Goal: Feedback & Contribution: Leave review/rating

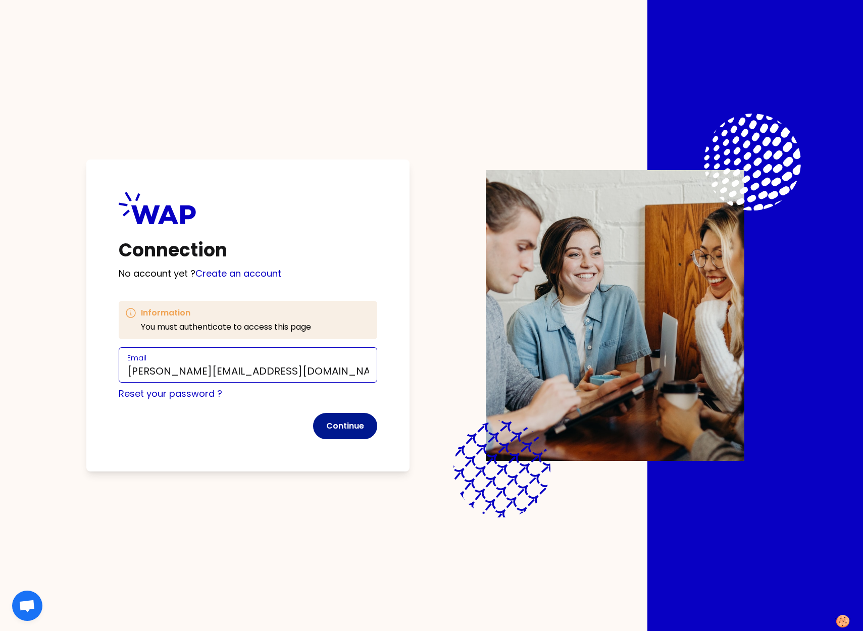
type input "[PERSON_NAME][EMAIL_ADDRESS][DOMAIN_NAME]"
click at [349, 425] on button "Continue" at bounding box center [345, 426] width 64 height 26
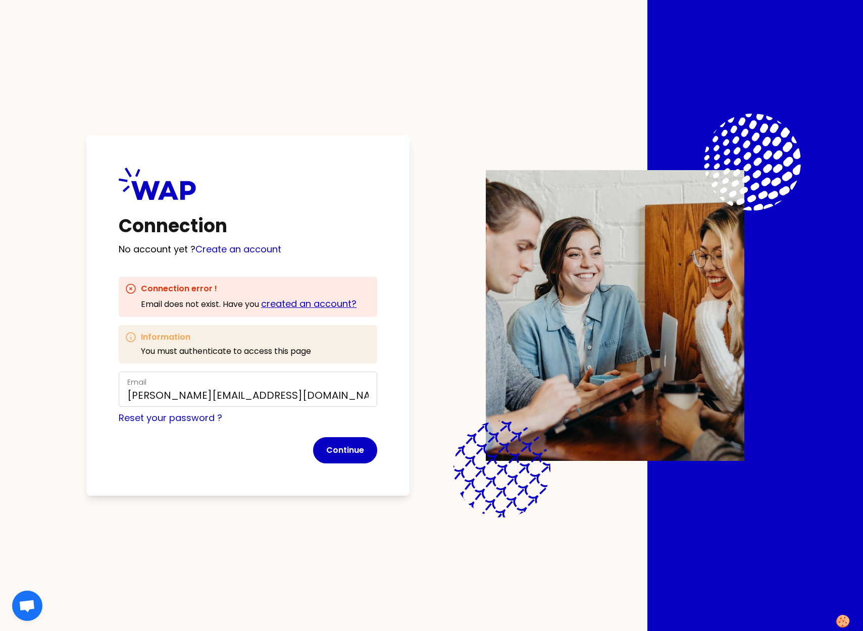
click at [322, 304] on link "created an account?" at bounding box center [308, 304] width 95 height 13
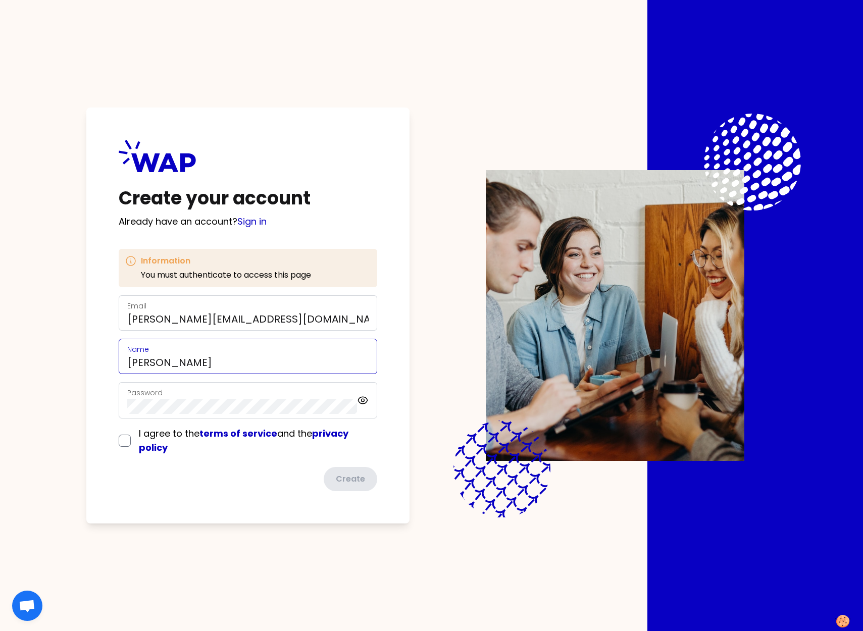
click at [296, 364] on input "[PERSON_NAME]" at bounding box center [247, 363] width 241 height 14
type input "[PERSON_NAME]"
click at [329, 397] on div "Password" at bounding box center [242, 400] width 230 height 27
click at [125, 442] on input "checkbox" at bounding box center [125, 441] width 12 height 12
checkbox input "true"
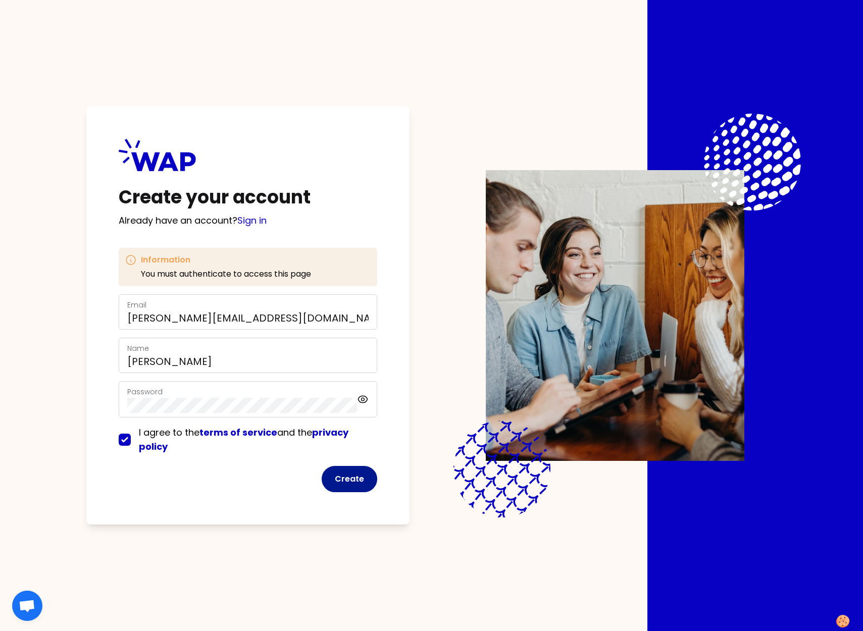
click at [351, 480] on button "Create" at bounding box center [350, 479] width 56 height 26
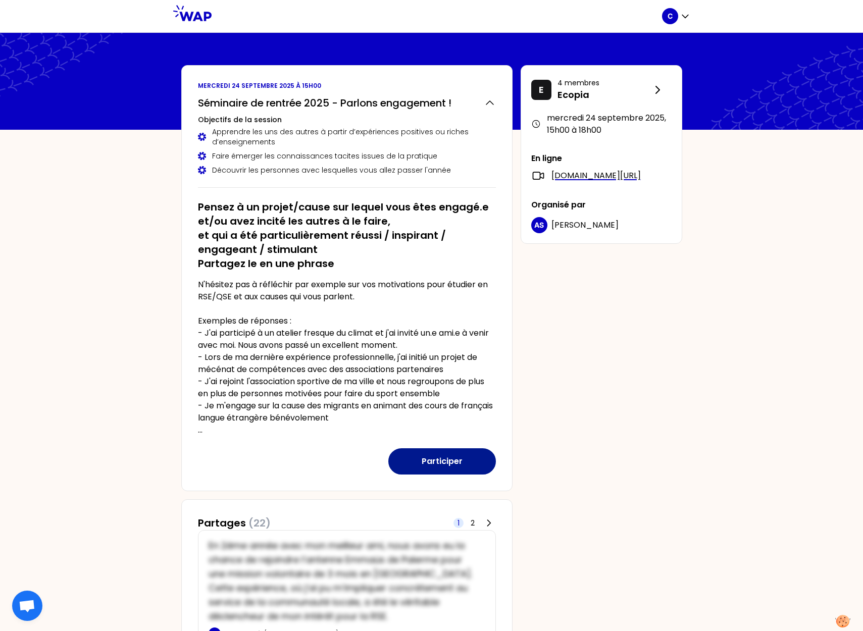
click at [443, 463] on button "Participer" at bounding box center [442, 462] width 108 height 26
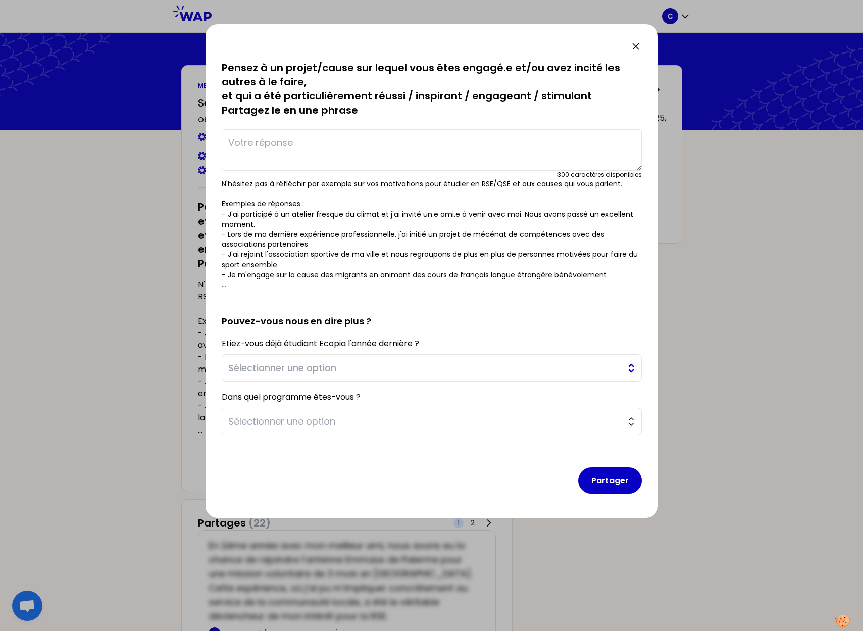
click at [620, 369] on span "Sélectionner une option" at bounding box center [424, 368] width 393 height 14
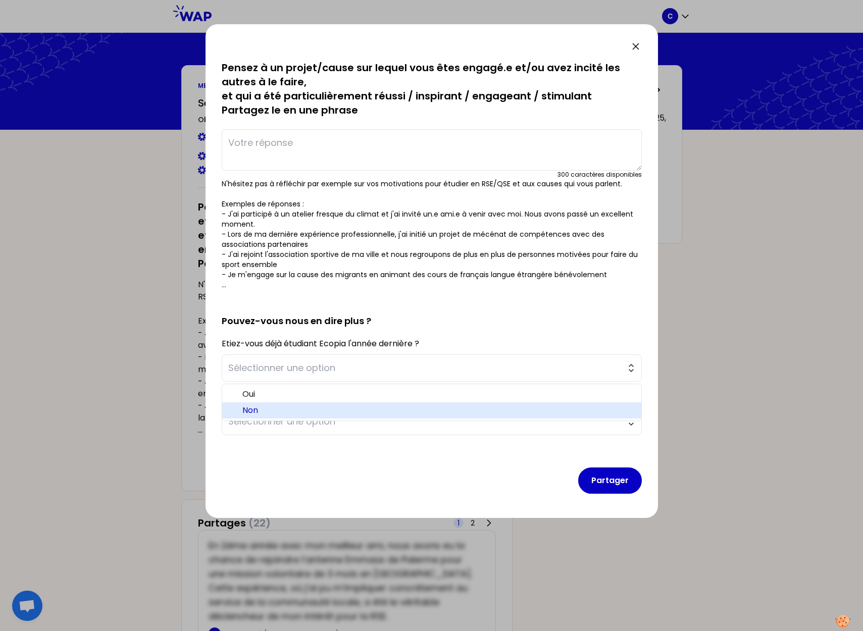
click at [275, 409] on span "Non" at bounding box center [437, 411] width 391 height 12
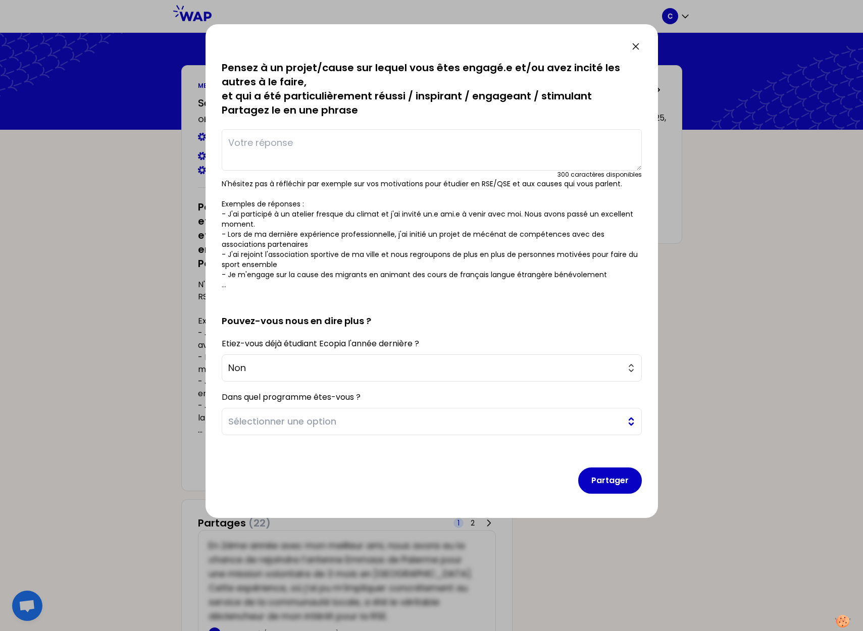
click at [635, 419] on button "Sélectionner une option" at bounding box center [432, 421] width 420 height 27
click at [628, 421] on button "Sélectionner une option" at bounding box center [432, 421] width 420 height 27
click at [630, 421] on button "Sélectionner une option" at bounding box center [432, 421] width 420 height 27
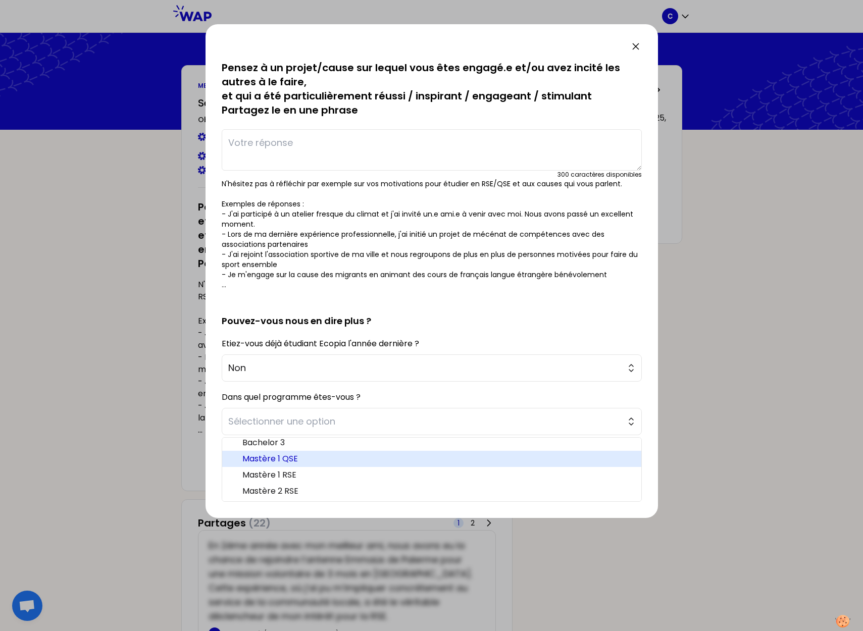
scroll to position [5, 0]
click at [424, 459] on span "Mastère 1 QSE" at bounding box center [437, 459] width 391 height 12
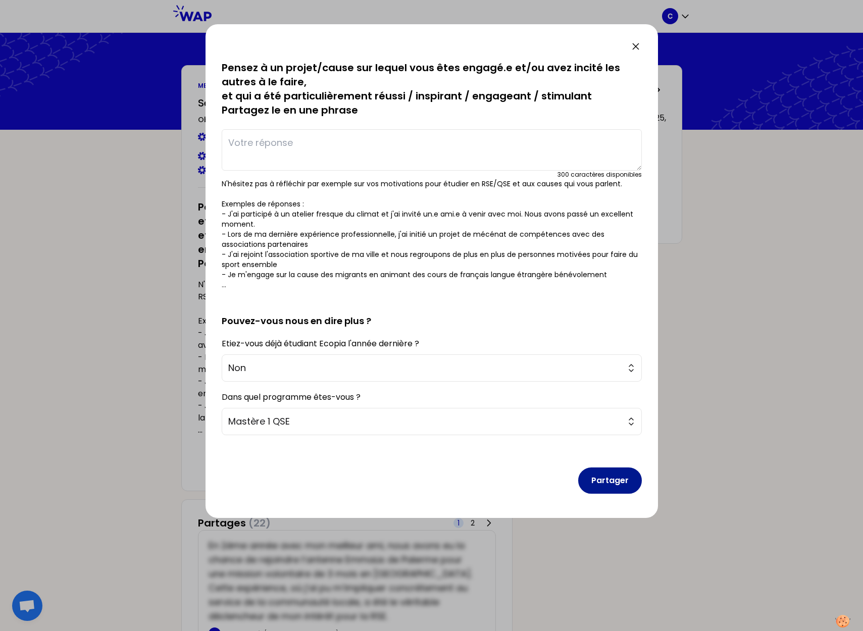
click at [618, 483] on button "Partager" at bounding box center [610, 481] width 64 height 26
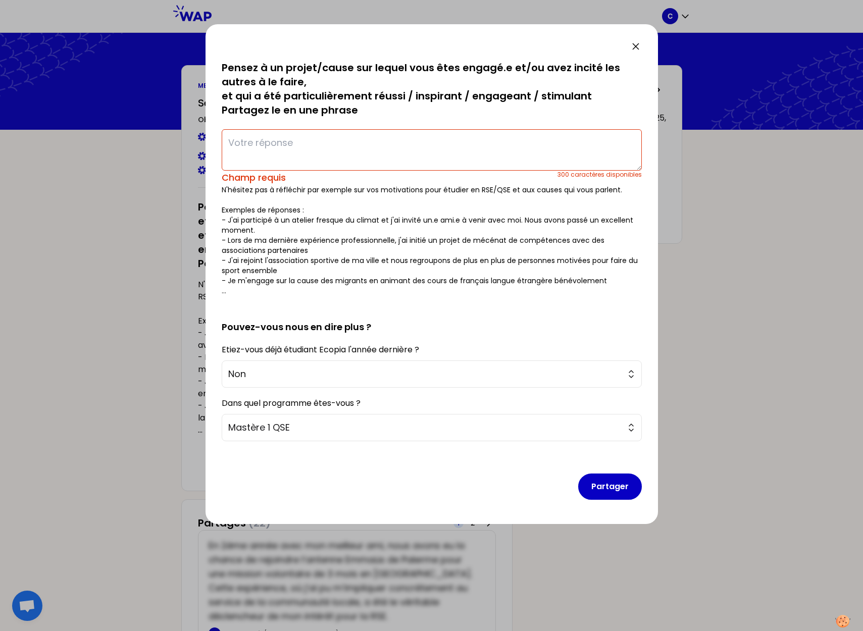
click at [302, 136] on textarea at bounding box center [432, 149] width 420 height 41
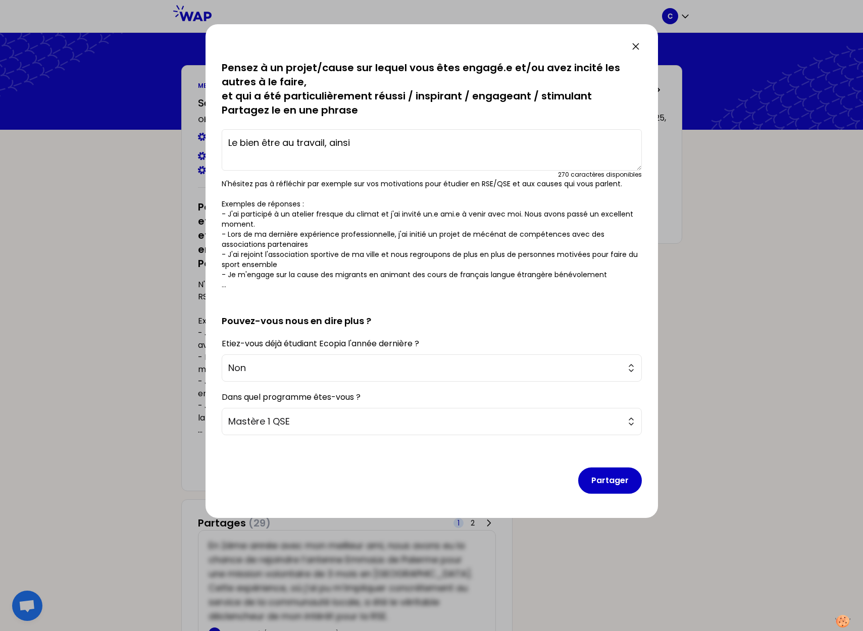
type textarea "Le bien être au travail, ainsi"
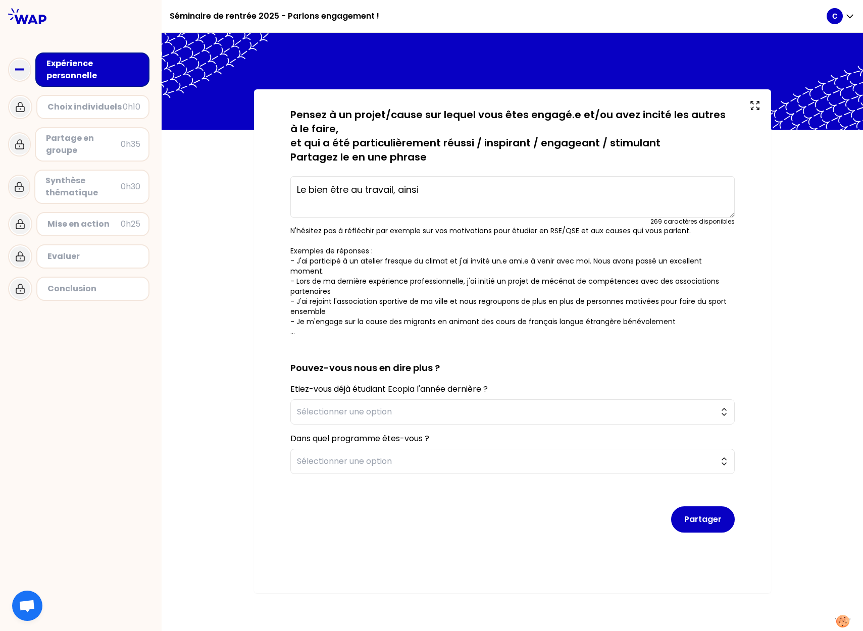
click at [482, 194] on textarea "Le bien être au travail, ainsi" at bounding box center [512, 196] width 445 height 41
type textarea "Le bien être au travail."
click at [712, 513] on div "Partager" at bounding box center [512, 511] width 445 height 59
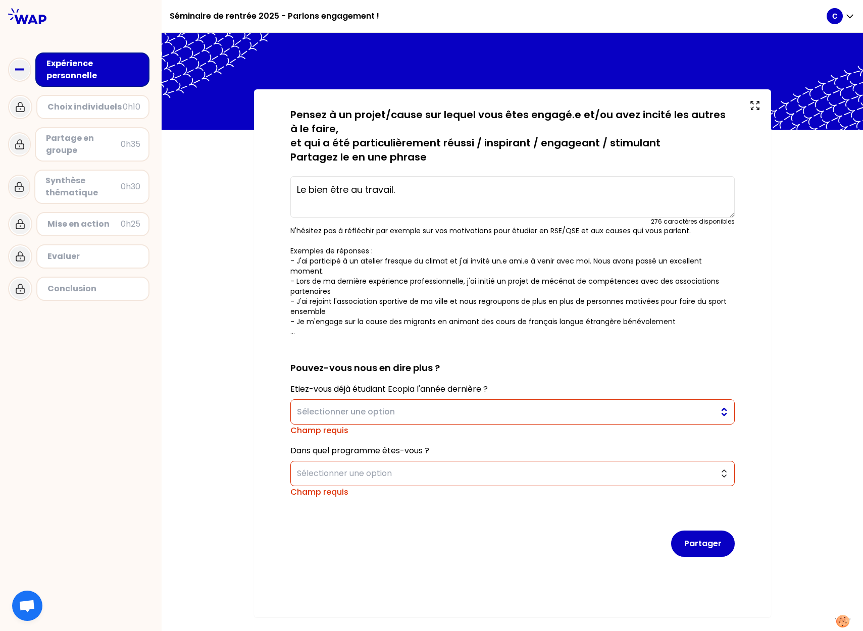
click at [727, 400] on button "Sélectionner une option" at bounding box center [512, 412] width 445 height 25
click at [718, 404] on button "Sélectionner une option" at bounding box center [512, 412] width 445 height 25
click at [458, 406] on span "Sélectionner une option" at bounding box center [505, 412] width 417 height 12
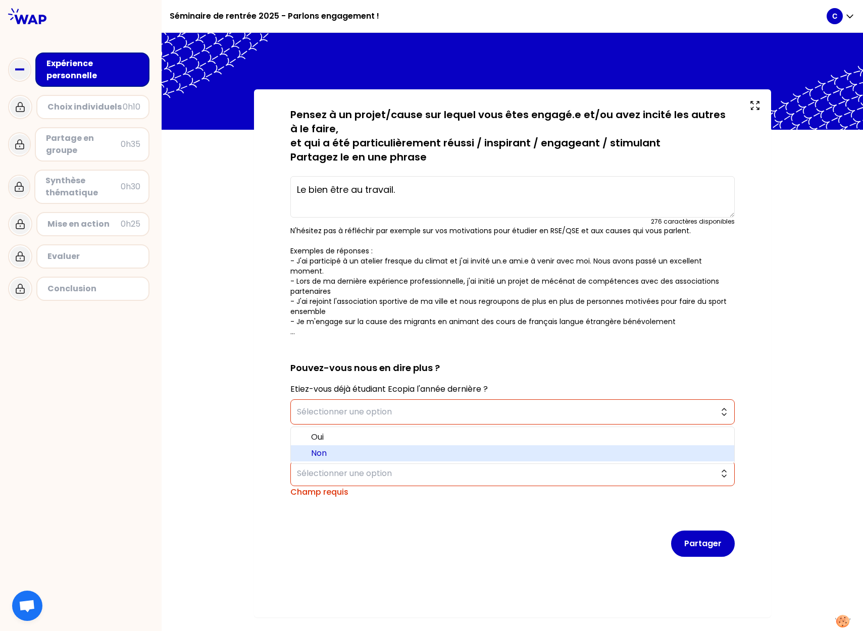
click at [348, 448] on span "Non" at bounding box center [518, 454] width 415 height 12
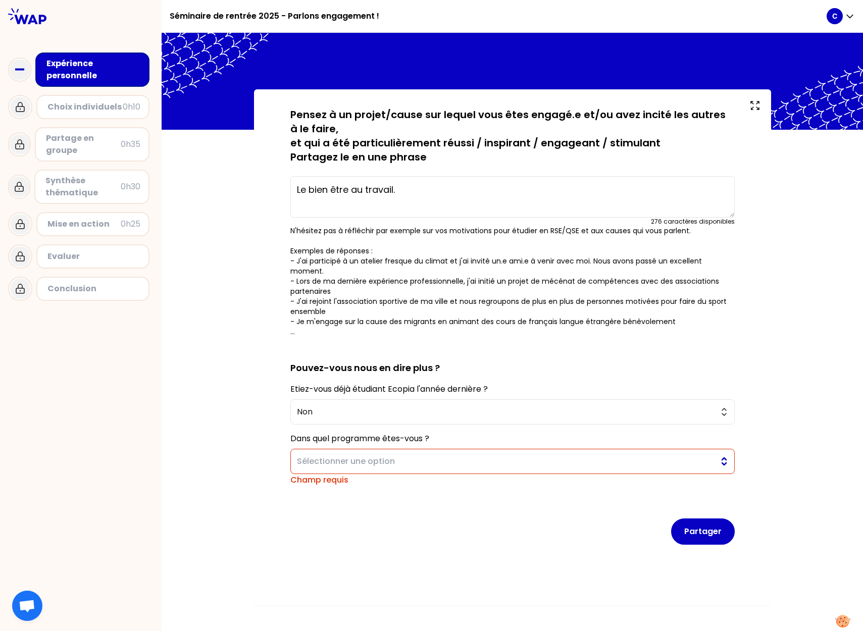
click at [718, 450] on button "Sélectionner une option" at bounding box center [512, 461] width 445 height 25
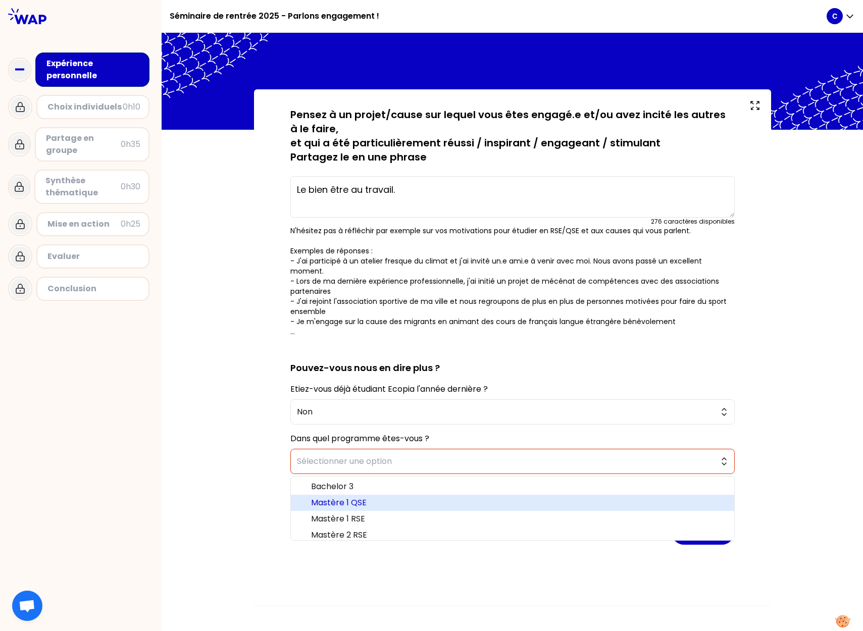
click at [448, 495] on li "Mastère 1 QSE" at bounding box center [513, 503] width 444 height 16
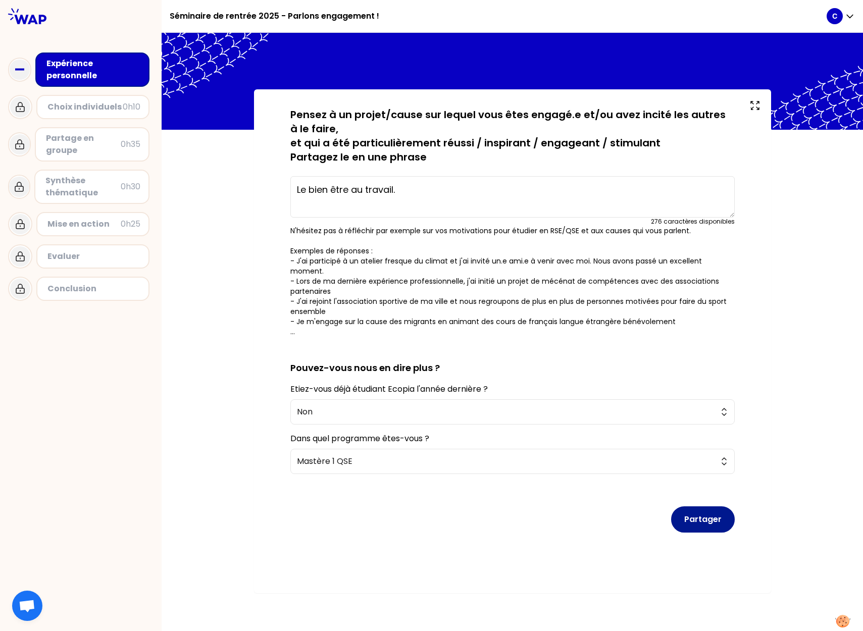
click at [713, 511] on button "Partager" at bounding box center [703, 520] width 64 height 26
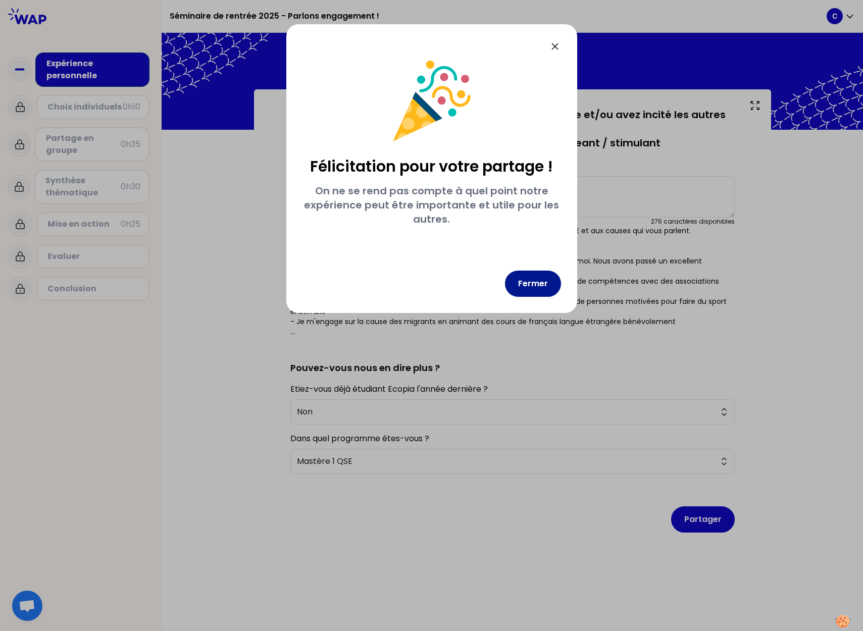
click at [525, 284] on button "Fermer" at bounding box center [533, 284] width 56 height 26
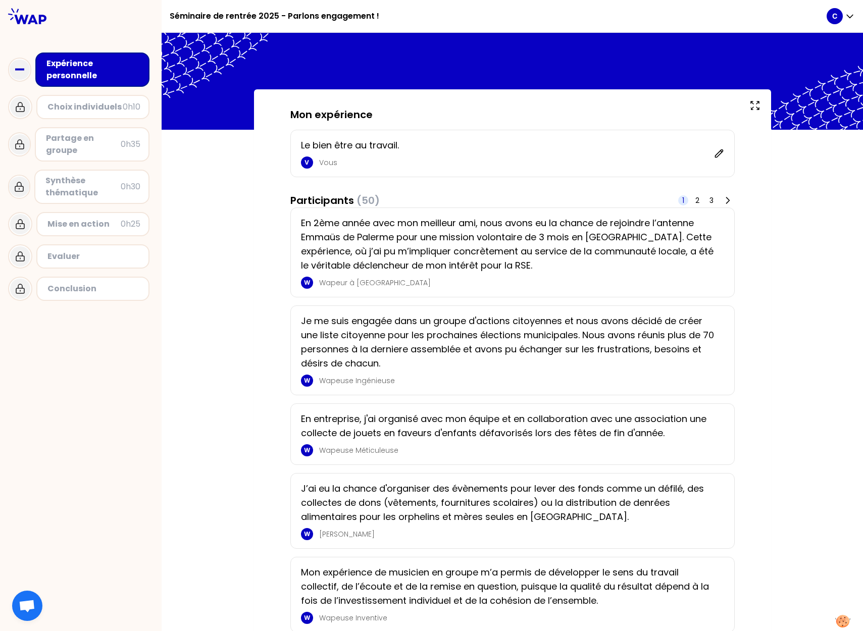
click at [429, 274] on div "En 2ème année avec mon meilleur ami, nous avons eu la chance de rejoindre l’ant…" at bounding box center [512, 252] width 423 height 73
click at [417, 156] on div "Le bien être au travail. V Vous" at bounding box center [507, 153] width 413 height 30
click at [413, 139] on p "Le bien être au travail." at bounding box center [504, 145] width 407 height 14
click at [718, 155] on icon at bounding box center [719, 154] width 10 height 10
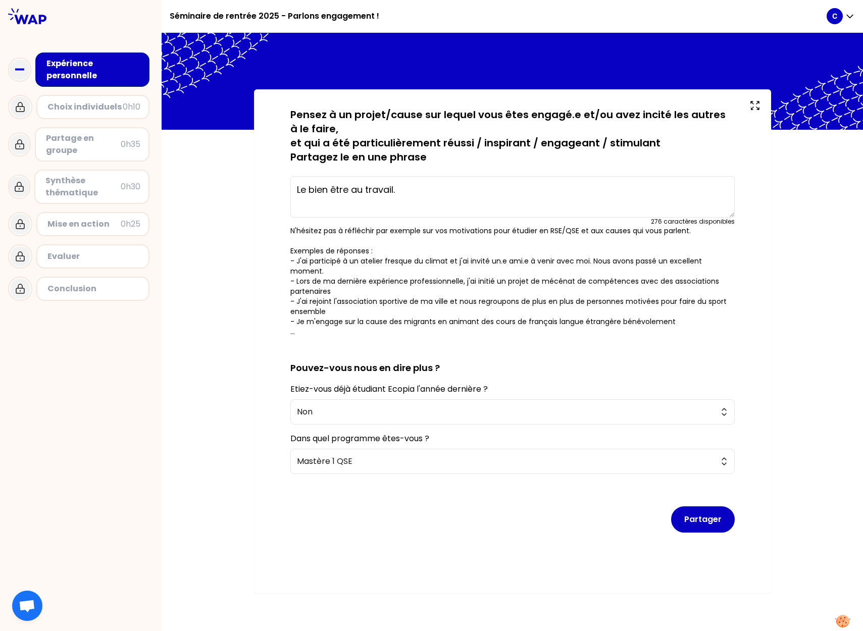
drag, startPoint x: 408, startPoint y: 187, endPoint x: 295, endPoint y: 190, distance: 112.7
click at [295, 190] on textarea "Le bien être au travail." at bounding box center [512, 196] width 445 height 41
click at [583, 192] on textarea "Etant ancien musicien, la vie a fait que j'ai du m'orienter vers un secteur" at bounding box center [512, 196] width 445 height 41
click at [646, 188] on textarea "Etant ancien musicien, la vie a fait que j'ai du m'orienter vers le secteur" at bounding box center [512, 196] width 445 height 41
click at [331, 203] on textarea "Etant ancien musicien, la vie a fait que j'ai du m'orienter vers le secteur de …" at bounding box center [512, 196] width 445 height 41
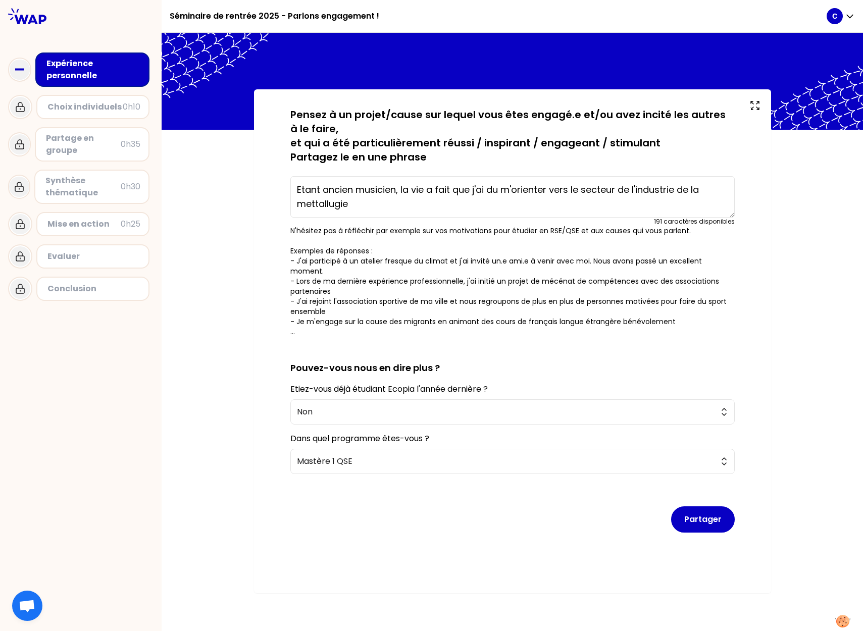
click at [315, 205] on textarea "Etant ancien musicien, la vie a fait que j'ai du m'orienter vers le secteur de …" at bounding box center [512, 196] width 445 height 41
click at [363, 203] on textarea "Etant ancien musicien, la vie a fait que j'ai du m'orienter vers le secteur de …" at bounding box center [512, 196] width 445 height 41
click at [359, 207] on textarea "Etant ancien musicien, la vie a fait que j'ai du m'orienter vers le secteur de …" at bounding box center [512, 196] width 445 height 41
click at [394, 205] on textarea "Etant ancien musicien, la vie a fait que j'ai du m'orienter vers le secteur de …" at bounding box center [512, 196] width 445 height 41
type textarea "Etant ancien musicien, la vie a fait que j'ai du m'orienter vers le secteur de …"
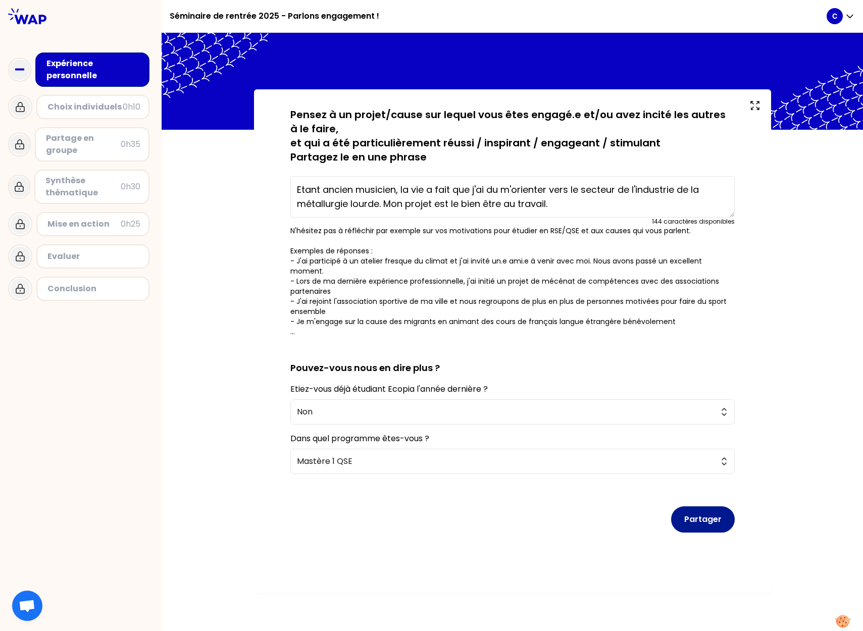
click at [712, 514] on button "Partager" at bounding box center [703, 520] width 64 height 26
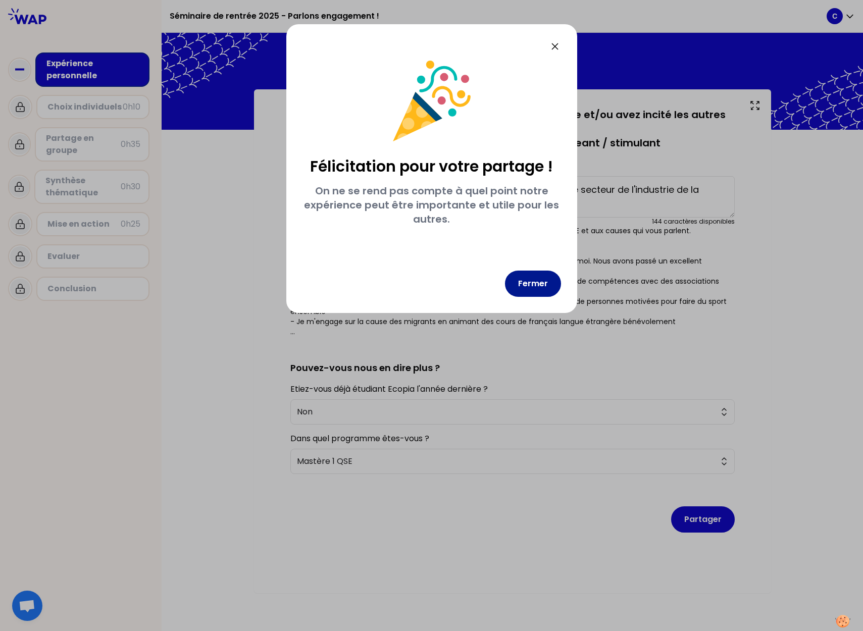
click at [529, 278] on button "Fermer" at bounding box center [533, 284] width 56 height 26
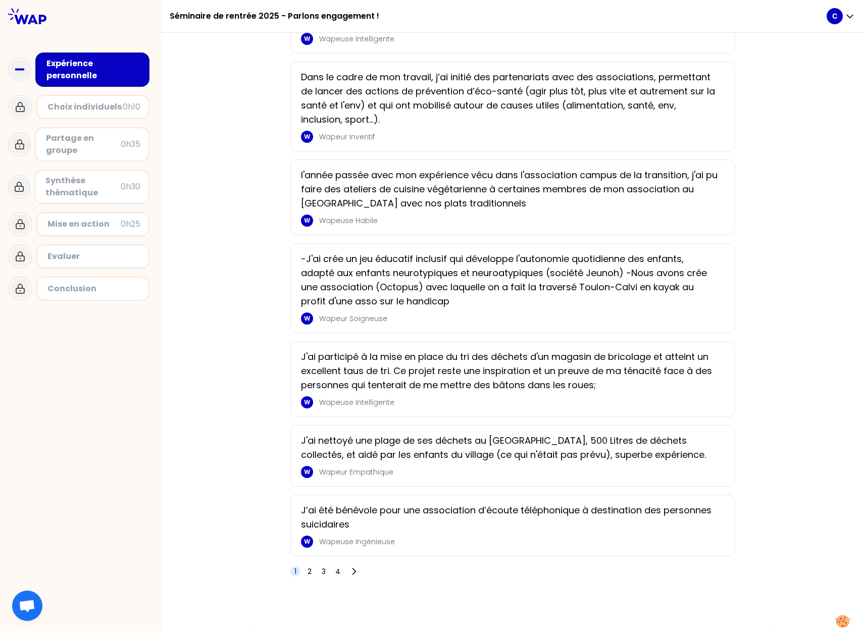
scroll to position [1292, 0]
click at [92, 105] on div "Choix individuels" at bounding box center [84, 107] width 75 height 12
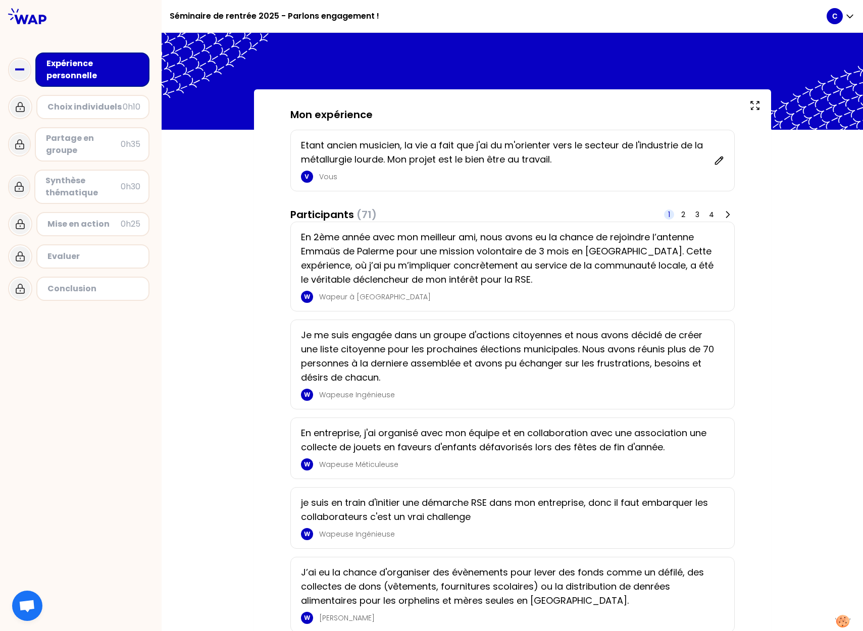
scroll to position [0, 0]
click at [564, 162] on p "Etant ancien musicien, la vie a fait que j'ai du m'orienter vers le secteur de …" at bounding box center [504, 152] width 407 height 28
click at [563, 162] on p "Etant ancien musicien, la vie a fait que j'ai du m'orienter vers le secteur de …" at bounding box center [504, 152] width 407 height 28
click at [719, 163] on icon at bounding box center [719, 161] width 10 height 10
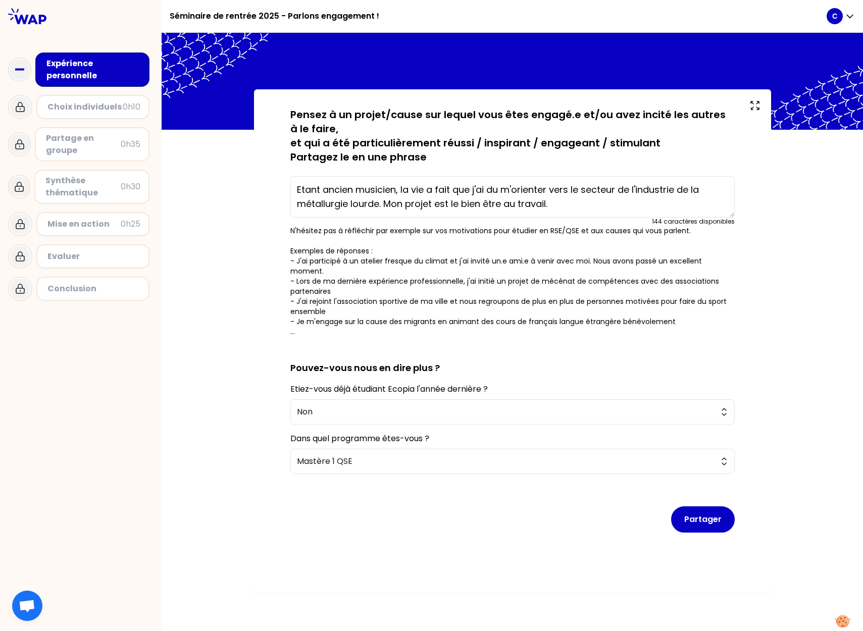
click at [567, 207] on textarea "Etant ancien musicien, la vie a fait que j'ai du m'orienter vers le secteur de …" at bounding box center [512, 196] width 445 height 41
type textarea "Etant ancien musicien, la vie a fait que j'ai du m'orienter vers le secteur de …"
click at [707, 513] on button "Partager" at bounding box center [703, 520] width 64 height 26
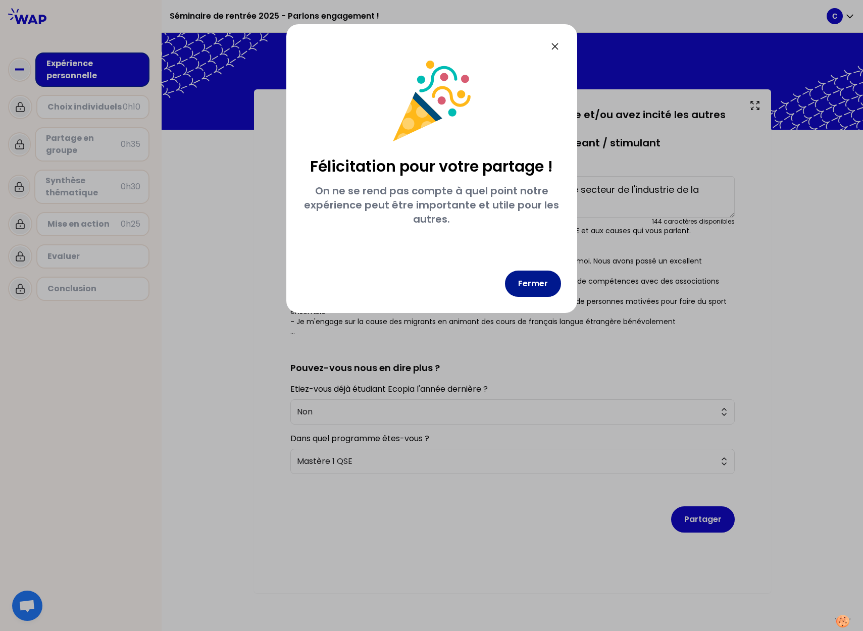
click at [542, 286] on button "Fermer" at bounding box center [533, 284] width 56 height 26
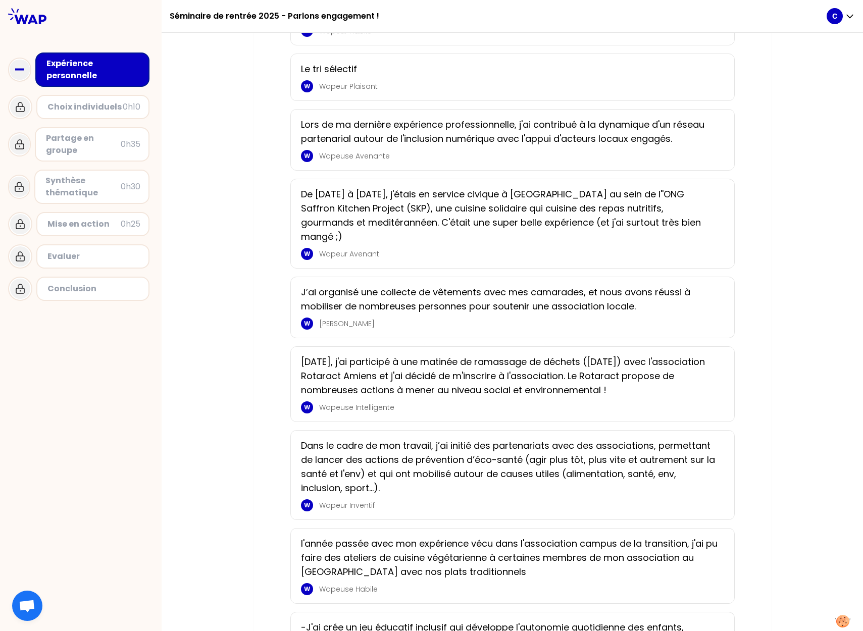
scroll to position [963, 0]
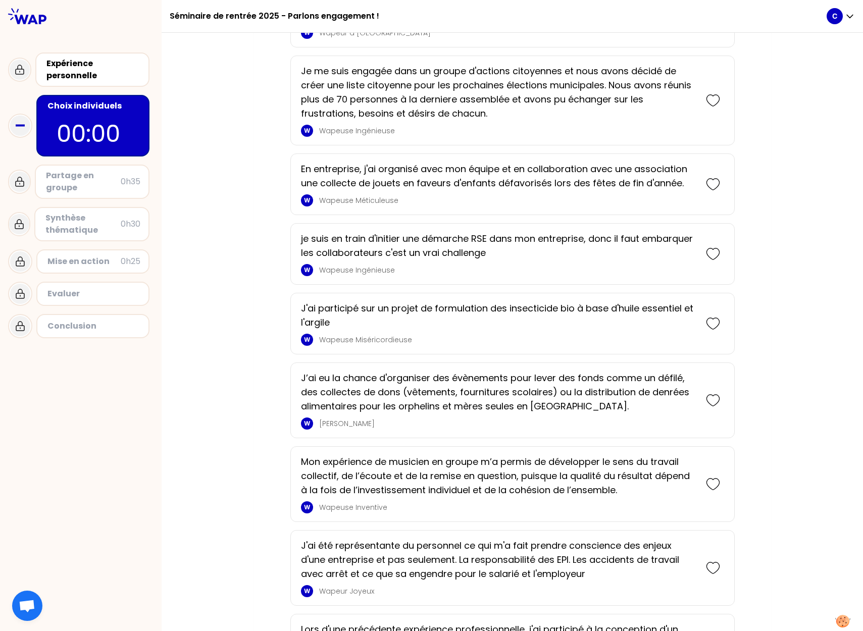
scroll to position [264, 0]
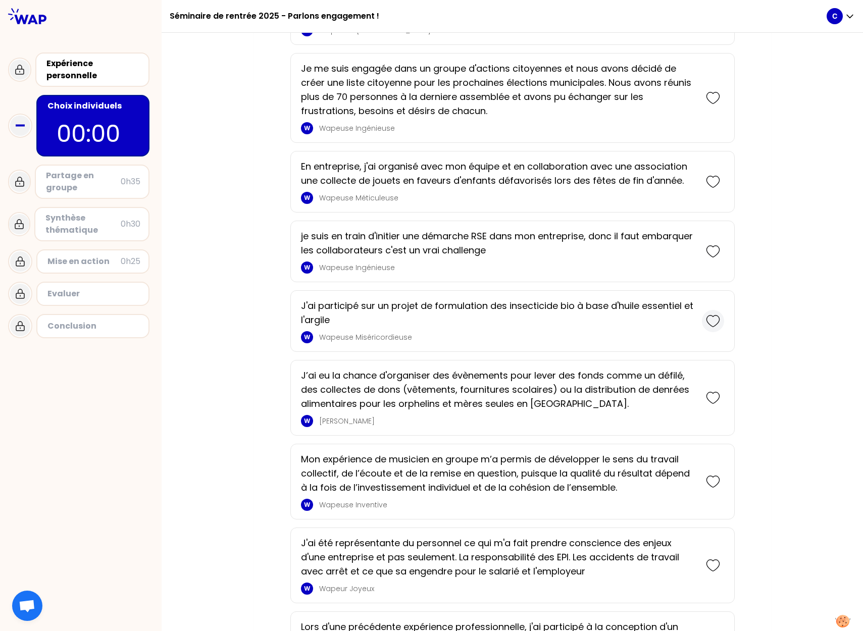
click at [715, 320] on icon at bounding box center [713, 321] width 14 height 14
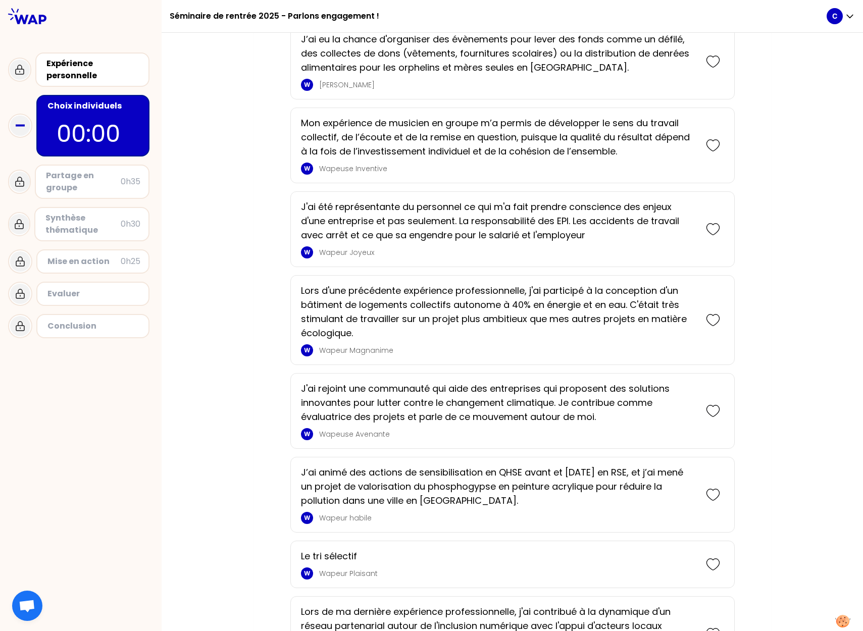
scroll to position [639, 0]
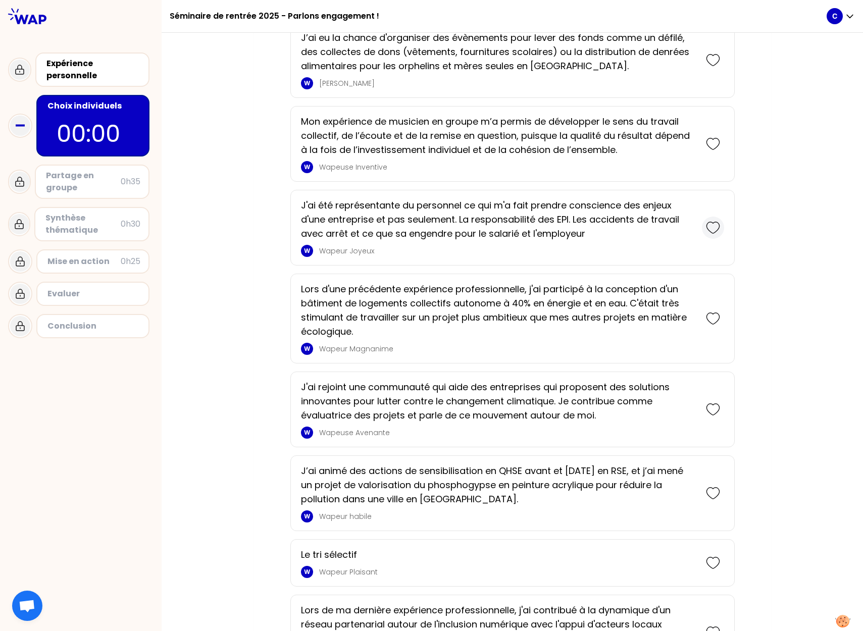
click at [714, 233] on icon at bounding box center [713, 227] width 13 height 11
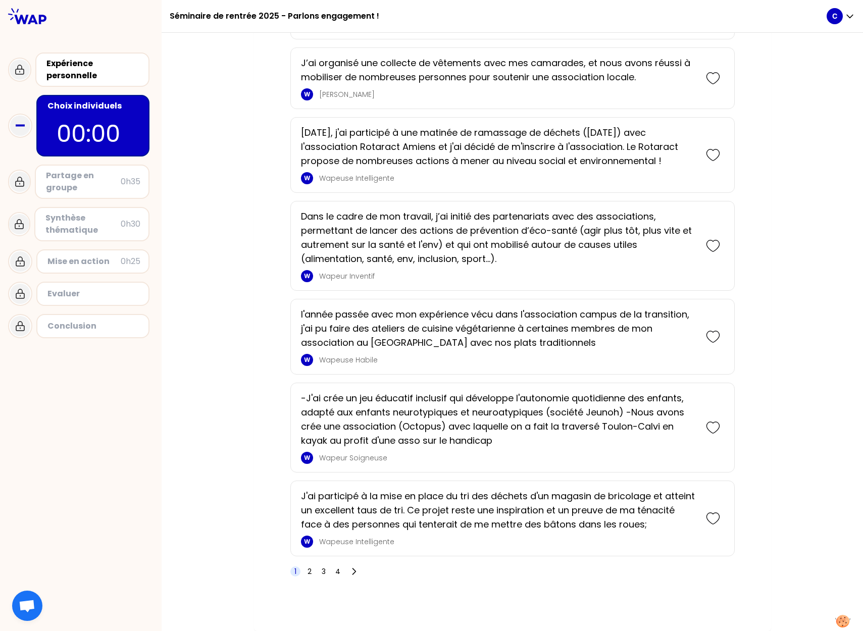
scroll to position [1466, 0]
click at [309, 573] on span "2" at bounding box center [310, 572] width 4 height 10
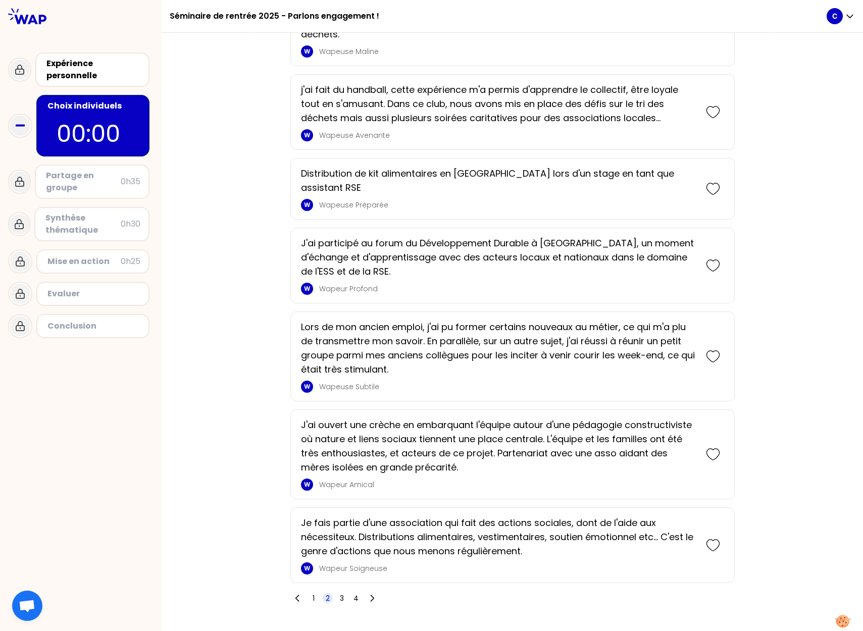
scroll to position [0, 0]
click at [327, 594] on span "2" at bounding box center [328, 599] width 4 height 10
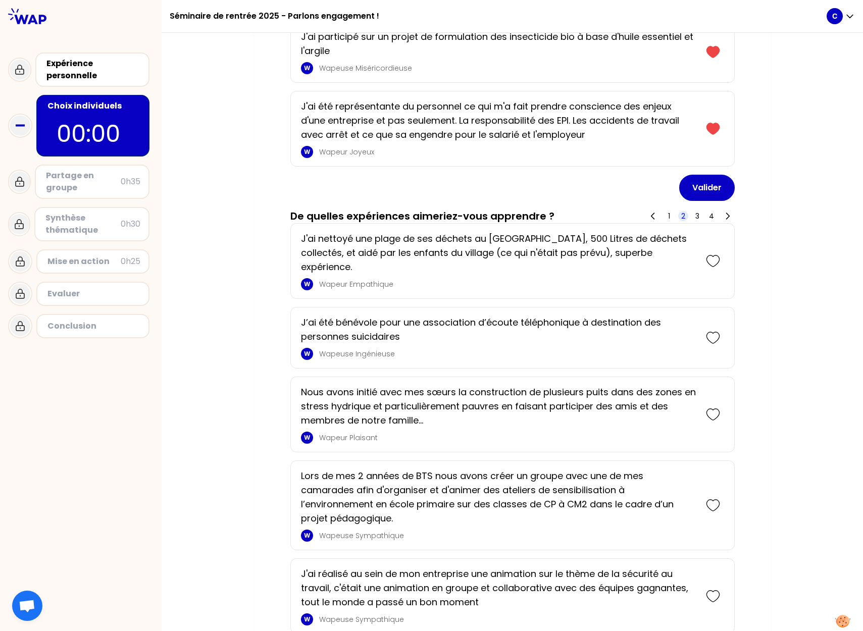
scroll to position [111, 0]
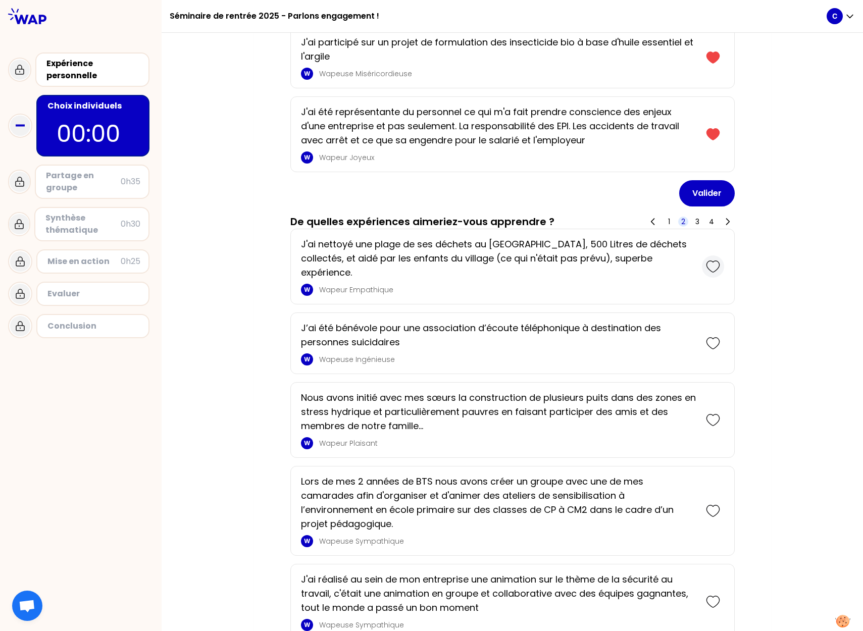
click at [710, 260] on icon at bounding box center [713, 267] width 14 height 14
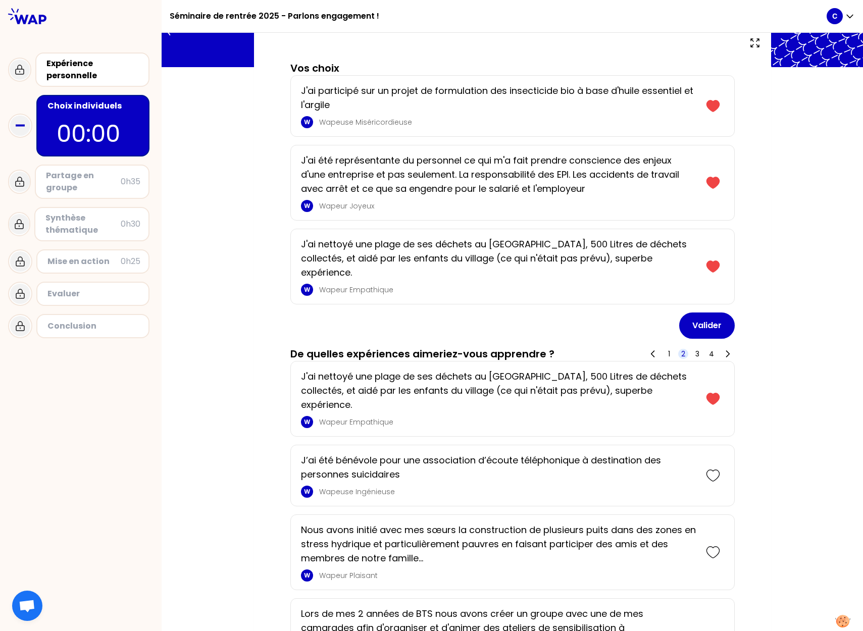
scroll to position [57, 0]
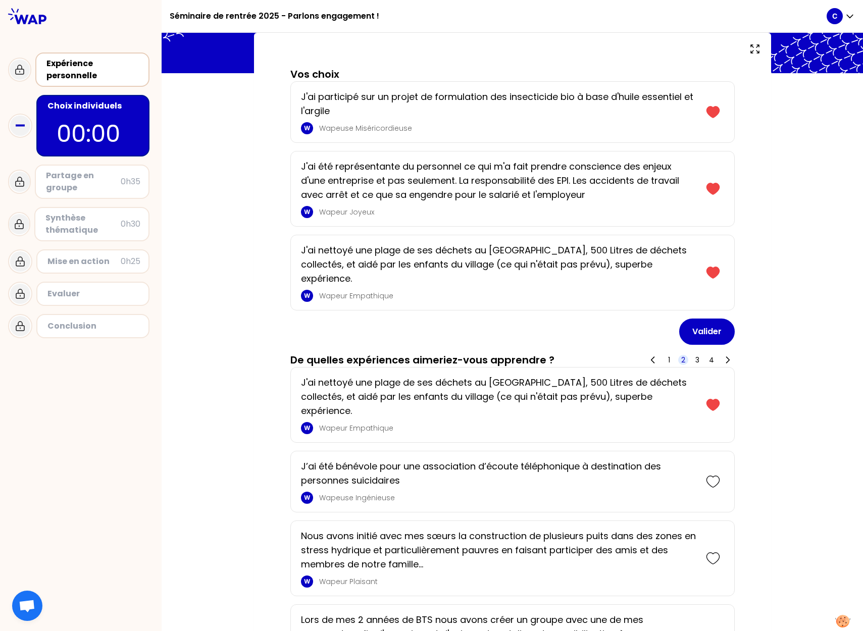
click at [123, 76] on div "Expérience personnelle" at bounding box center [93, 70] width 94 height 24
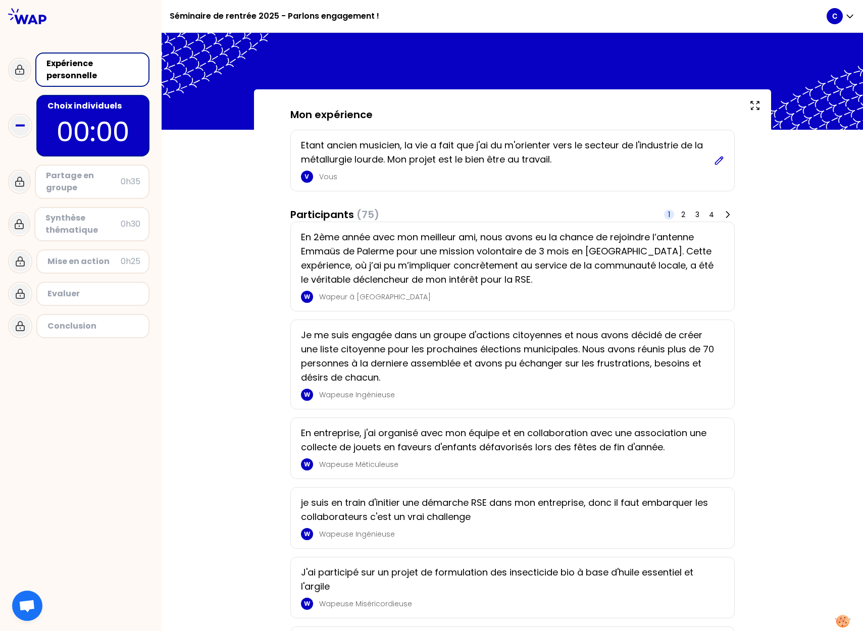
click at [718, 161] on icon at bounding box center [719, 161] width 10 height 10
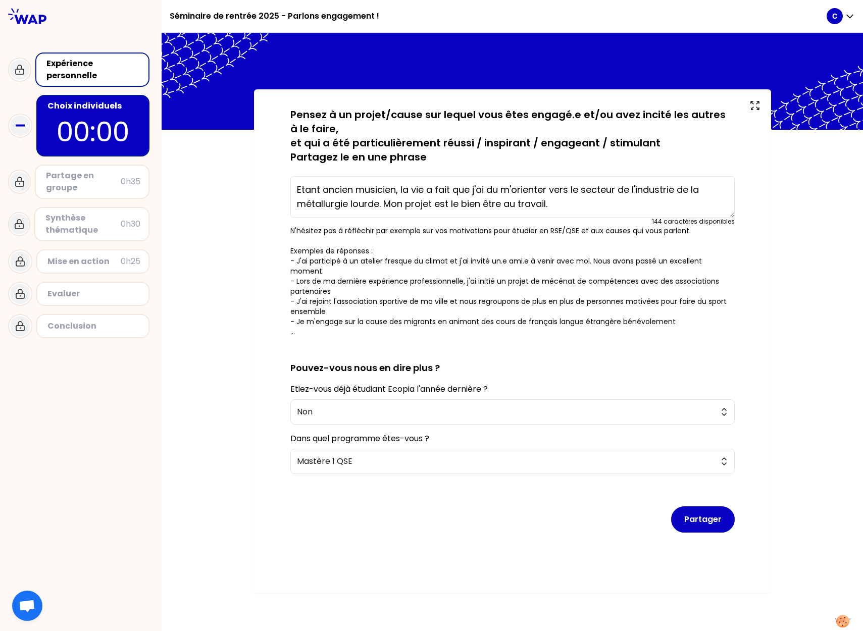
click at [567, 207] on textarea "Etant ancien musicien, la vie a fait que j'ai du m'orienter vers le secteur de …" at bounding box center [512, 196] width 445 height 41
click at [621, 202] on textarea "Etant ancien musicien, la vie a fait que j'ai du m'orienter vers le secteur de …" at bounding box center [512, 196] width 445 height 41
click at [669, 207] on textarea "Etant ancien musicien, la vie a fait que j'ai du m'orienter vers le secteur de …" at bounding box center [512, 196] width 445 height 41
type textarea "Etant ancien musicien, la vie a fait que j'ai du m'orienter vers le secteur de …"
click at [711, 510] on button "Partager" at bounding box center [703, 520] width 64 height 26
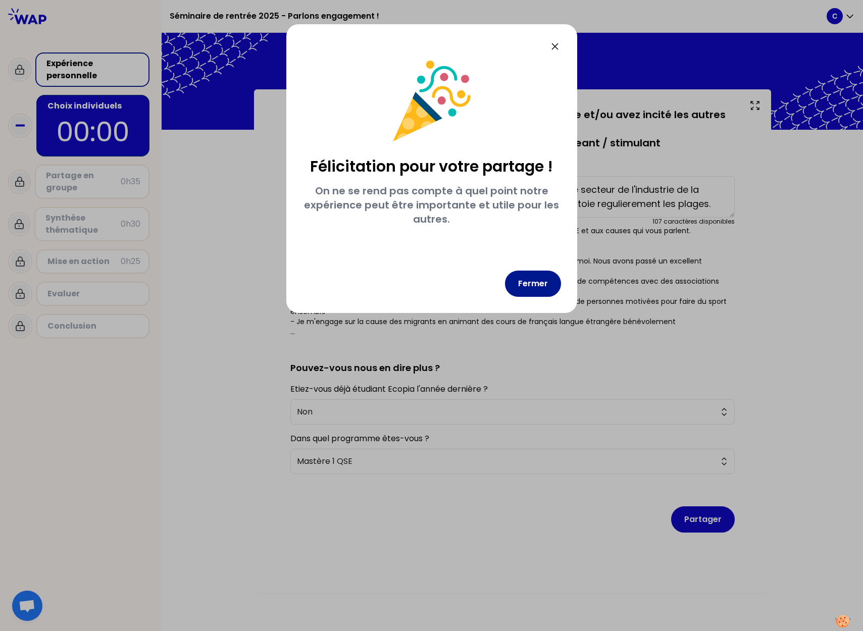
click at [530, 279] on button "Fermer" at bounding box center [533, 284] width 56 height 26
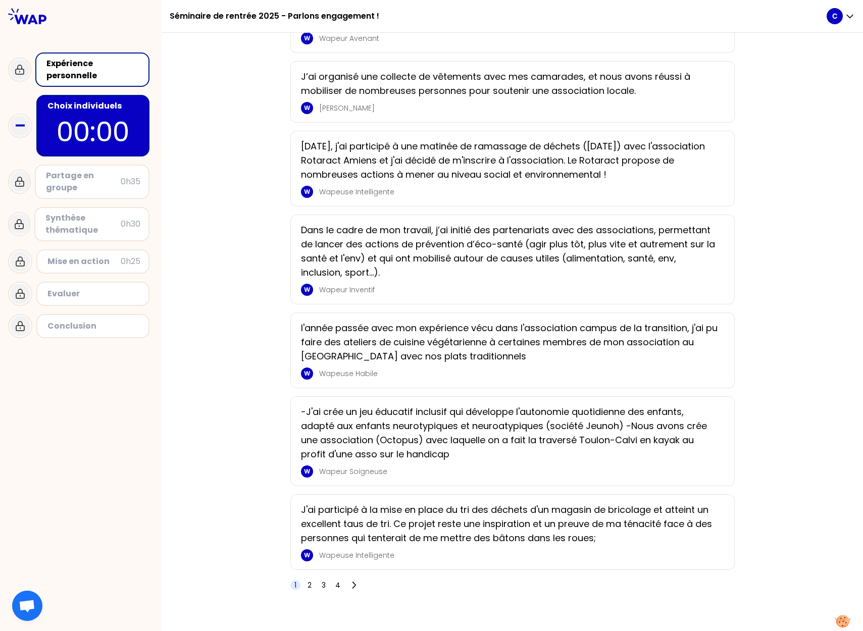
scroll to position [1320, 0]
click at [338, 581] on span "4" at bounding box center [337, 586] width 5 height 10
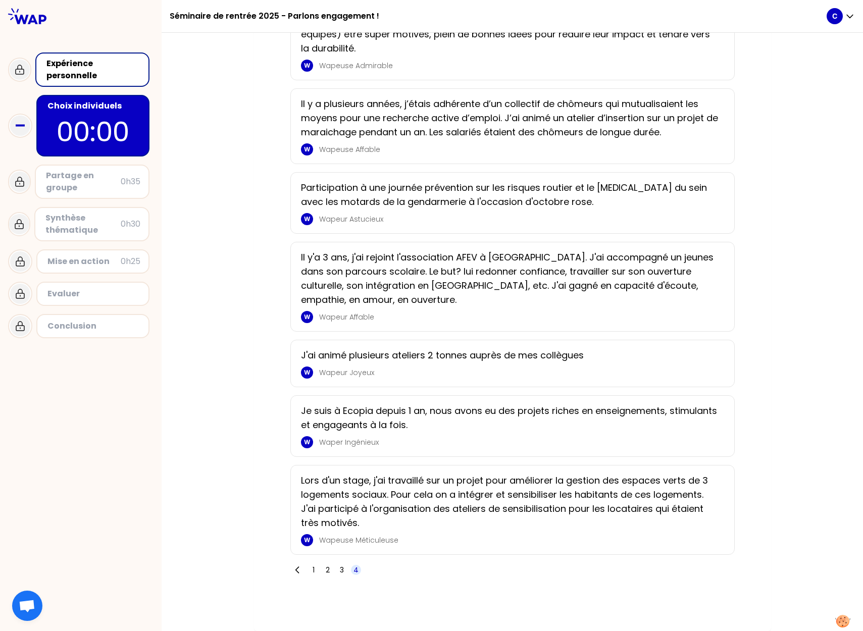
click at [96, 177] on div "Partage en groupe" at bounding box center [83, 182] width 75 height 24
click at [69, 185] on div "Partage en groupe" at bounding box center [83, 182] width 75 height 24
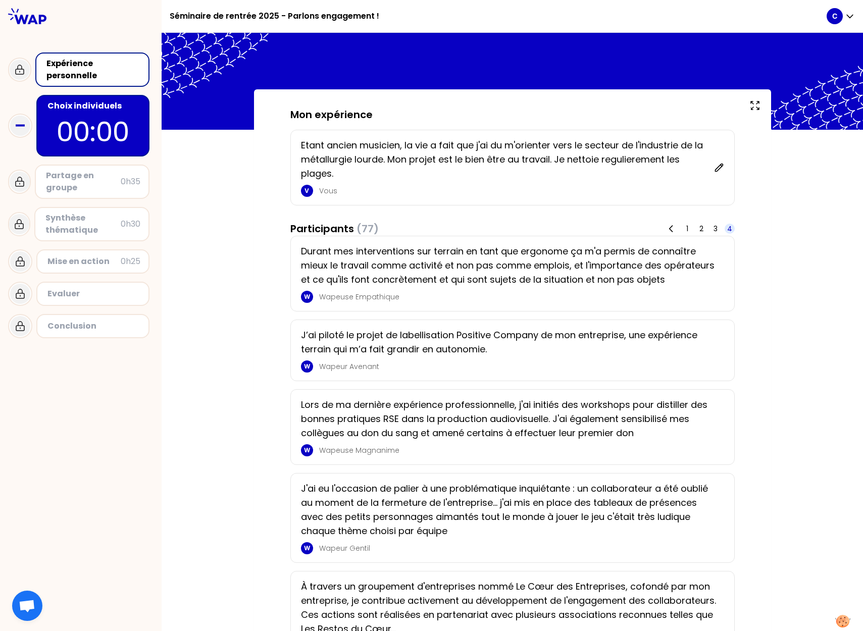
scroll to position [0, 0]
click at [674, 228] on icon at bounding box center [671, 229] width 10 height 10
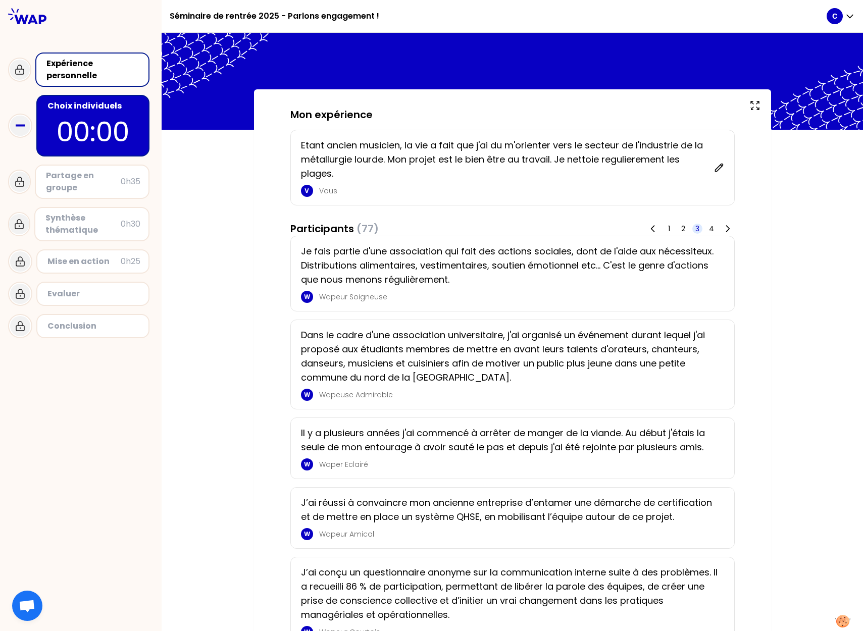
click at [67, 118] on p "00:00" at bounding box center [92, 131] width 95 height 39
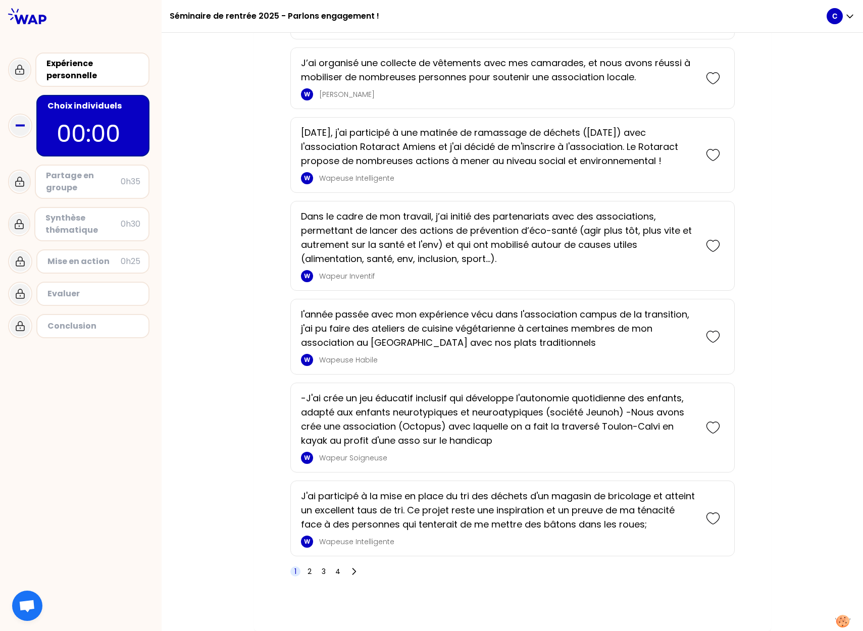
scroll to position [1536, 0]
click at [324, 573] on span "3" at bounding box center [324, 572] width 4 height 10
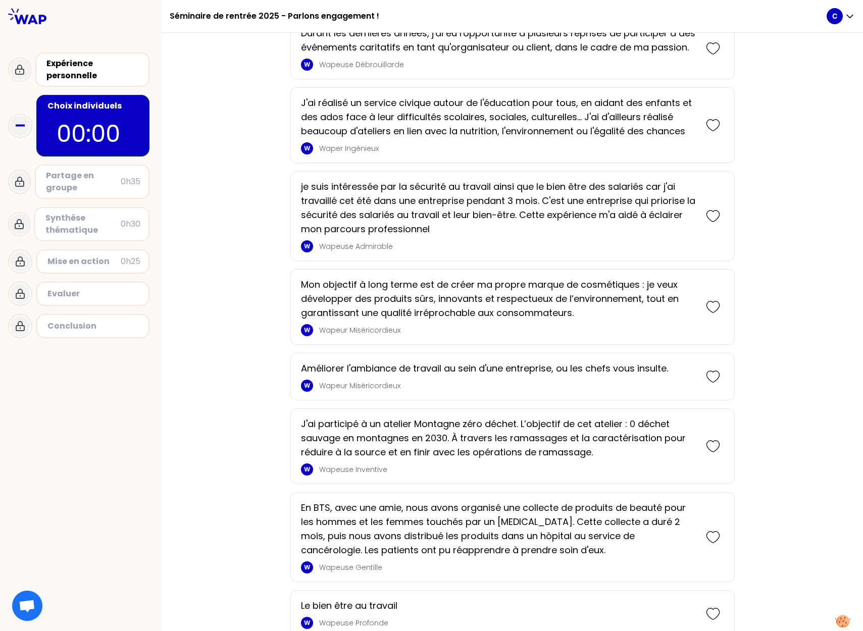
scroll to position [1309, 0]
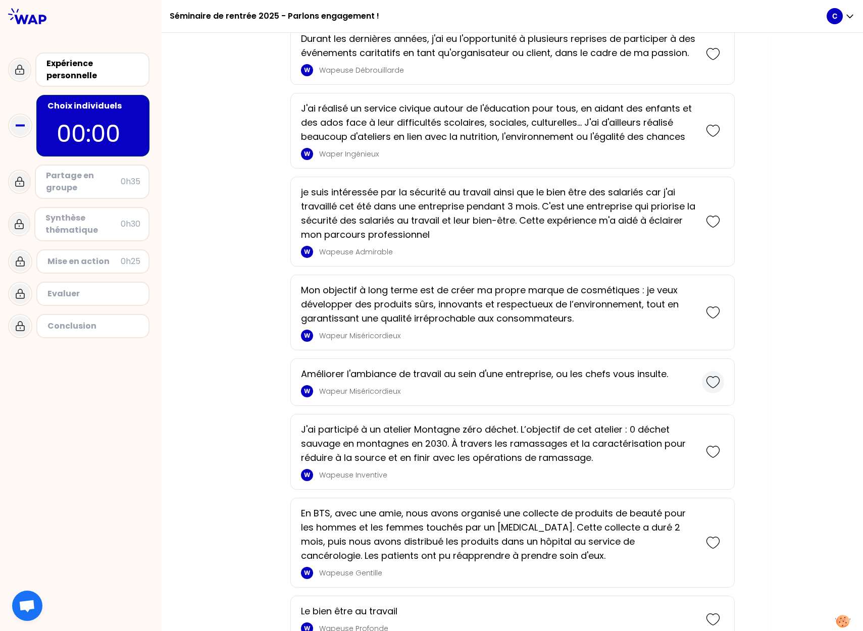
click at [713, 386] on icon at bounding box center [713, 382] width 14 height 14
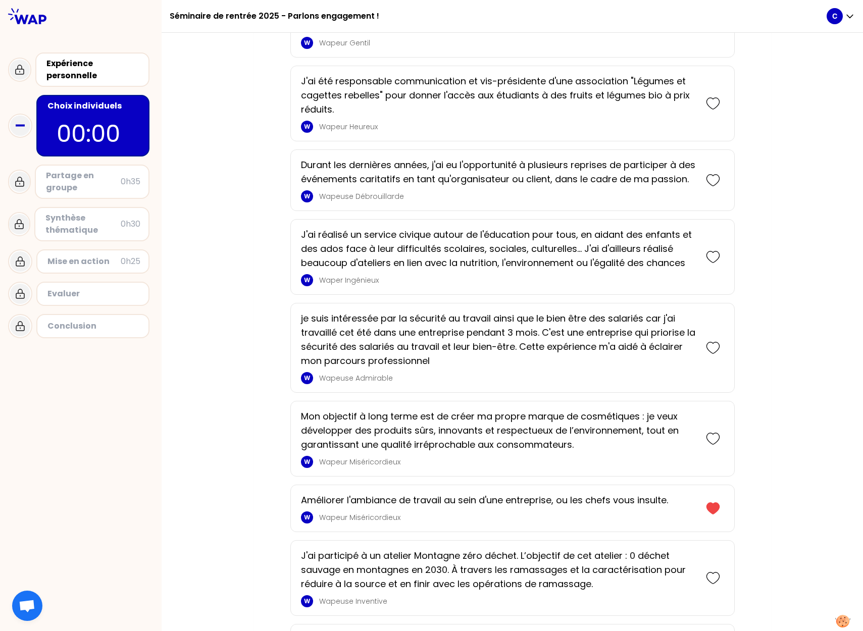
scroll to position [1237, 0]
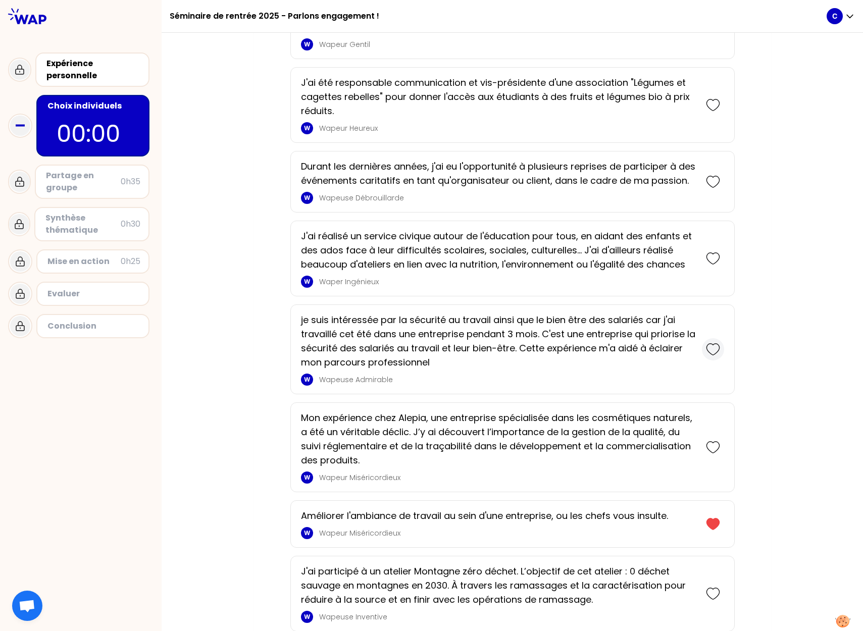
click at [714, 349] on icon at bounding box center [713, 349] width 14 height 14
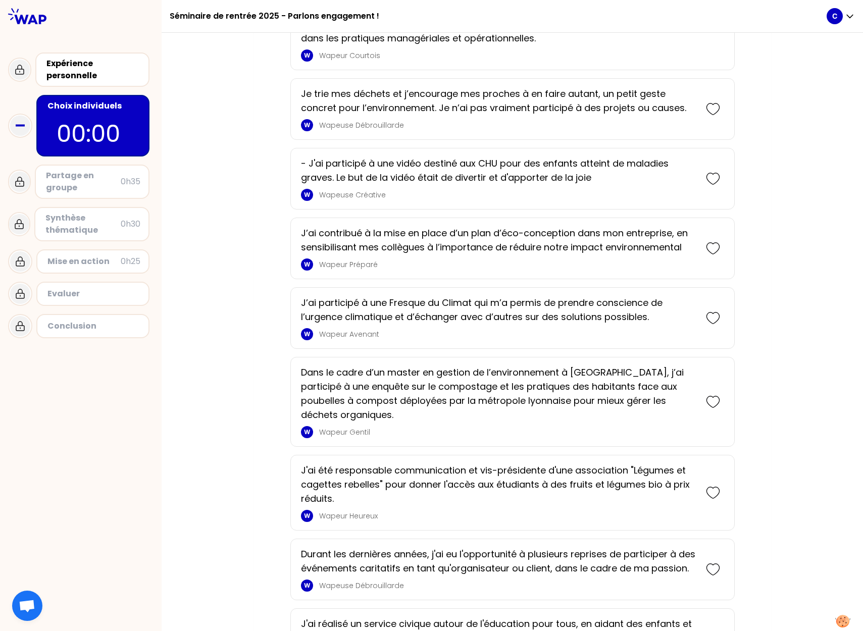
scroll to position [946, 0]
click at [715, 312] on icon at bounding box center [713, 319] width 14 height 14
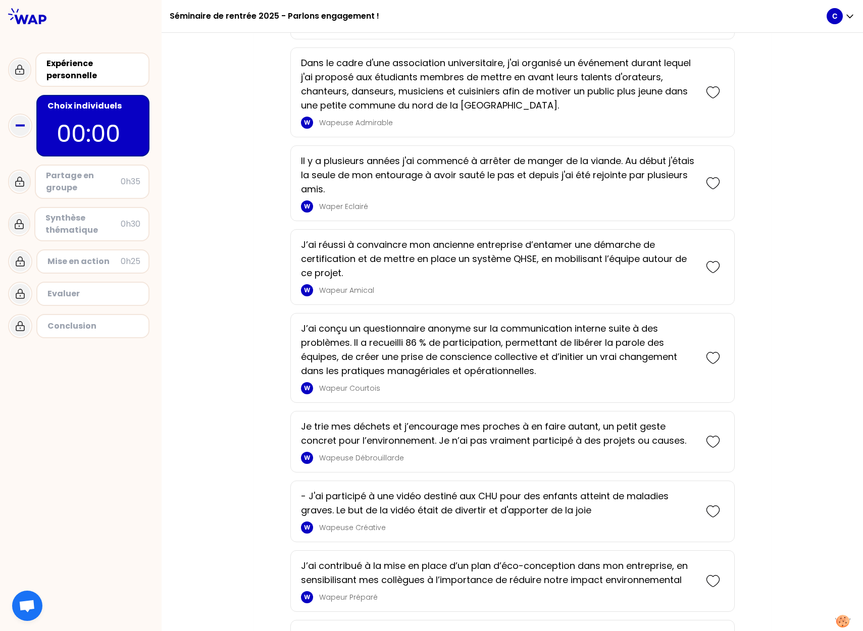
scroll to position [676, 0]
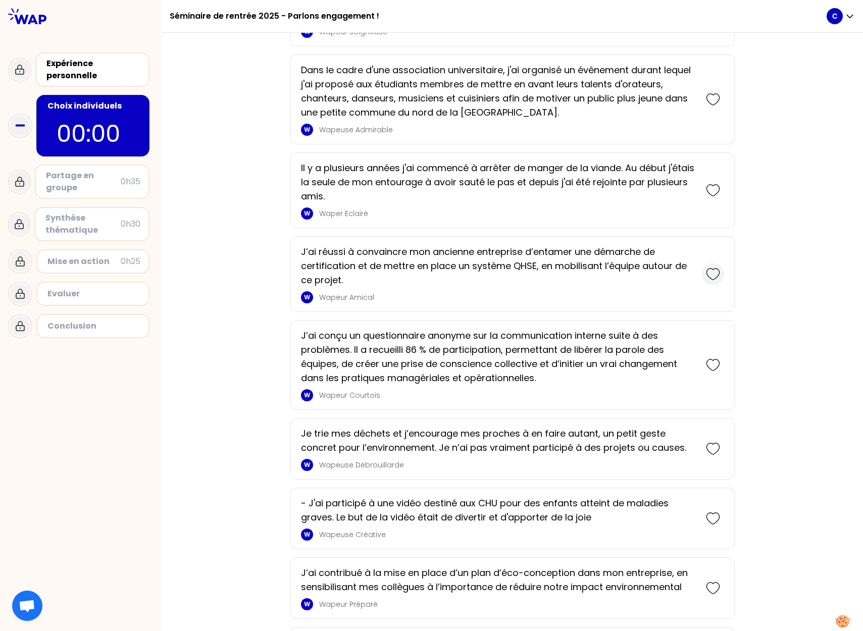
click at [714, 267] on icon at bounding box center [713, 274] width 14 height 14
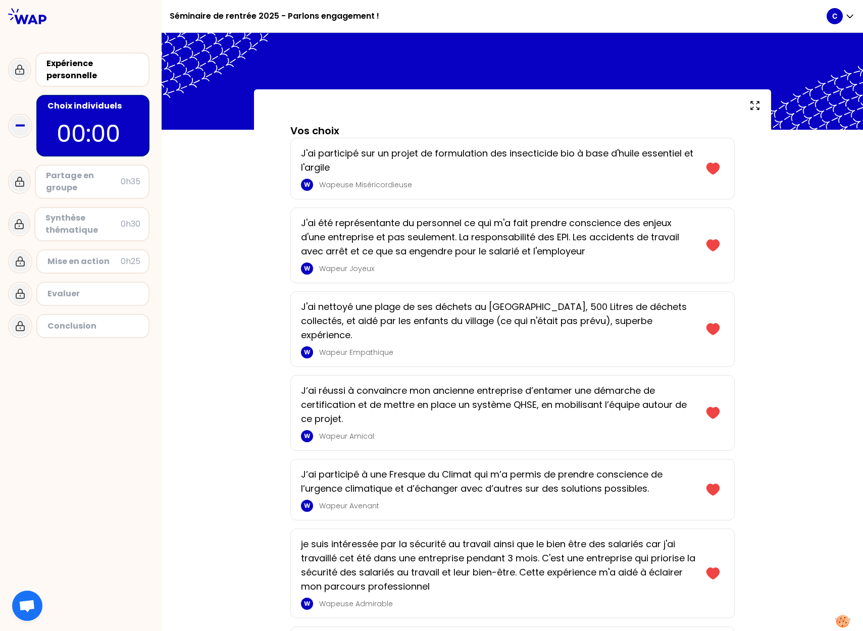
scroll to position [0, 0]
click at [93, 184] on div "Partage en groupe" at bounding box center [83, 182] width 75 height 24
click at [68, 179] on div "Partage en groupe" at bounding box center [83, 182] width 75 height 24
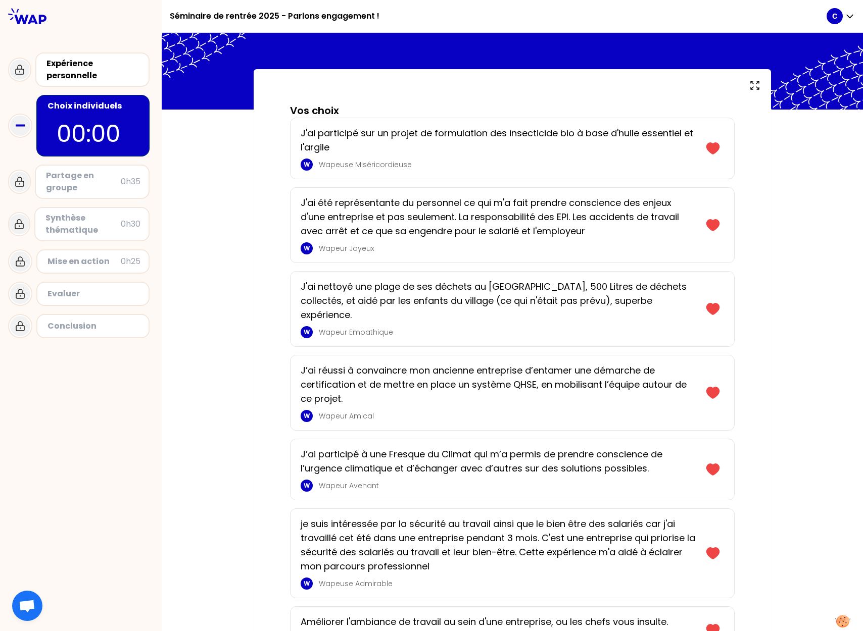
scroll to position [25, 0]
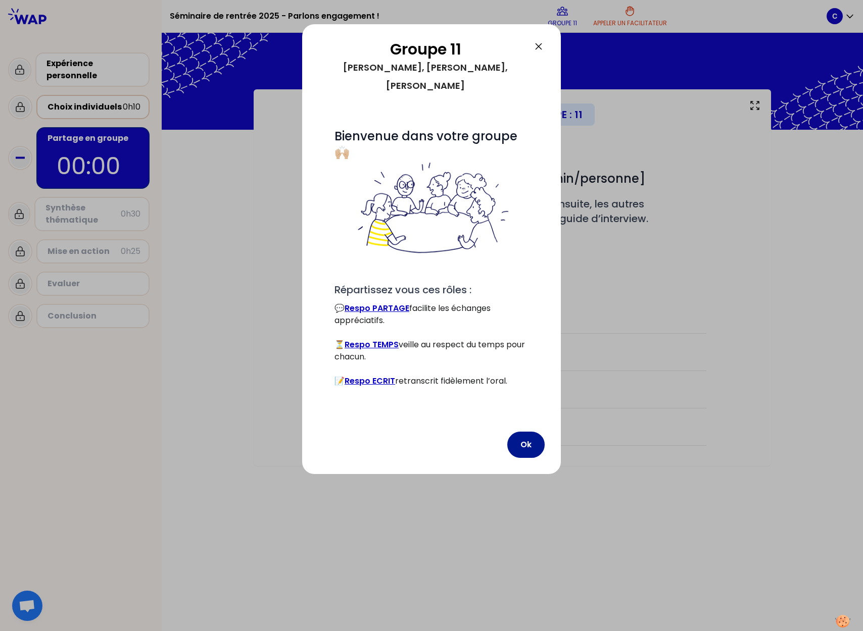
click at [526, 432] on button "Ok" at bounding box center [525, 445] width 37 height 26
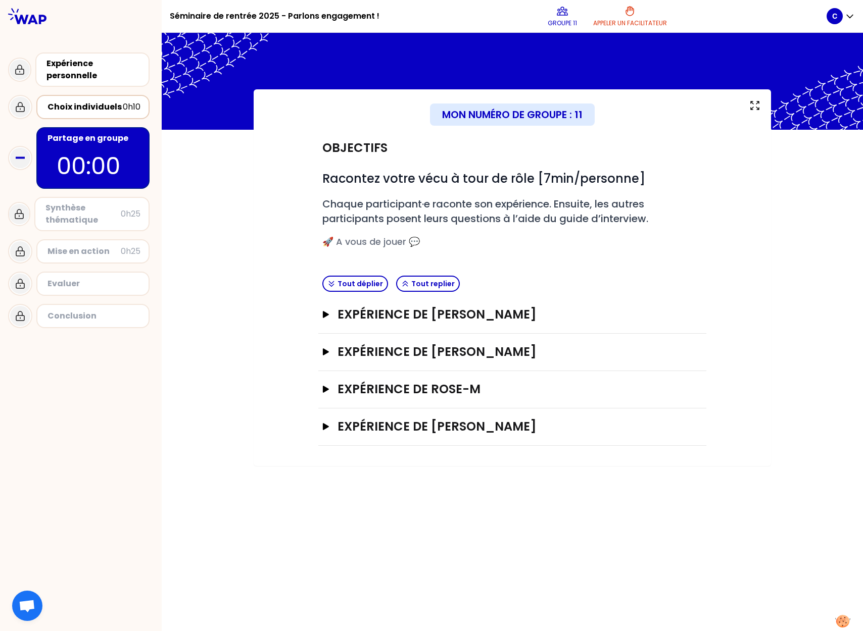
click at [91, 218] on div "Synthèse thématique" at bounding box center [82, 214] width 75 height 24
click at [72, 218] on div "Synthèse thématique" at bounding box center [82, 214] width 75 height 24
click at [273, 214] on div "Mon numéro de groupe : 11 Objectifs # Racontez votre vécu à tour de rôle [7min/…" at bounding box center [512, 277] width 517 height 377
click at [329, 283] on icon "button" at bounding box center [331, 284] width 8 height 8
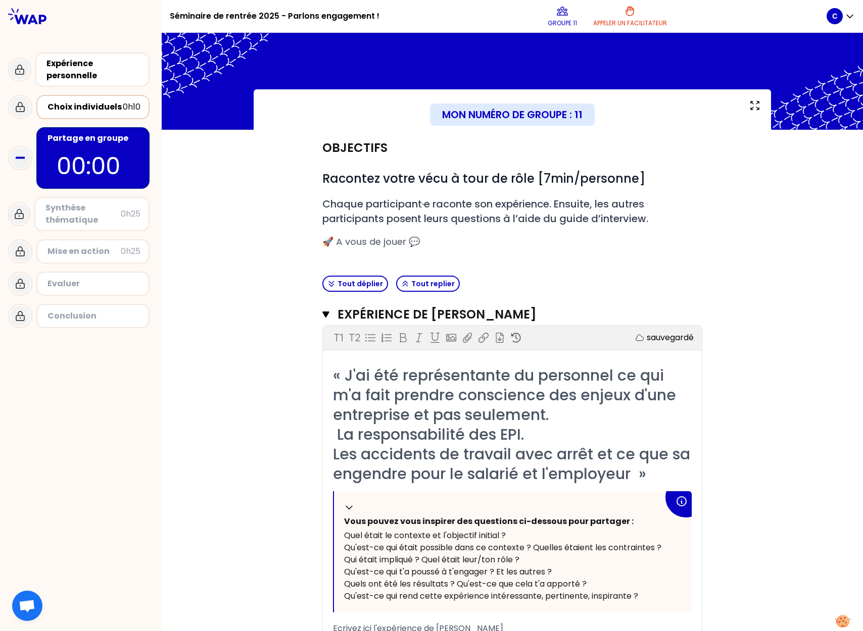
click at [104, 107] on div "Choix individuels" at bounding box center [84, 107] width 75 height 12
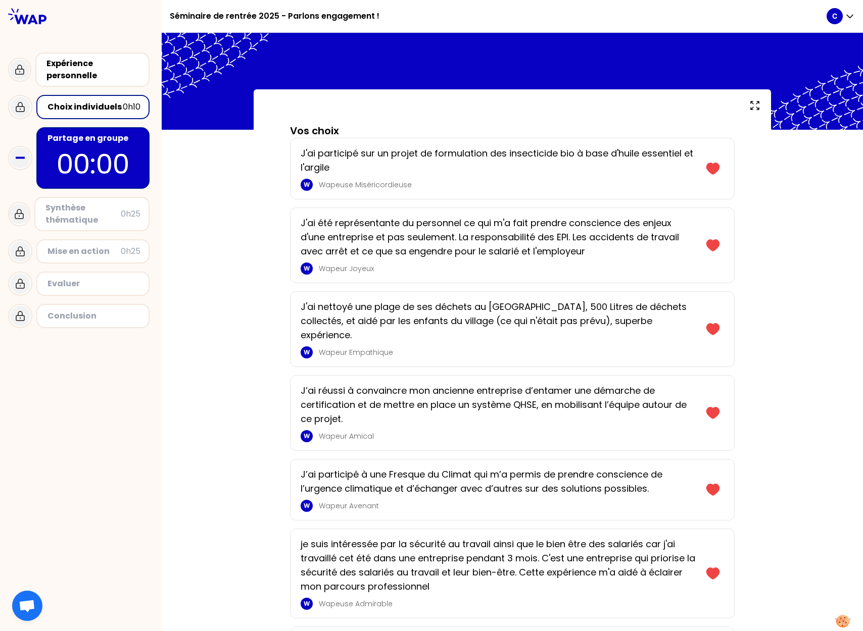
click at [97, 166] on p "00:00" at bounding box center [92, 163] width 95 height 39
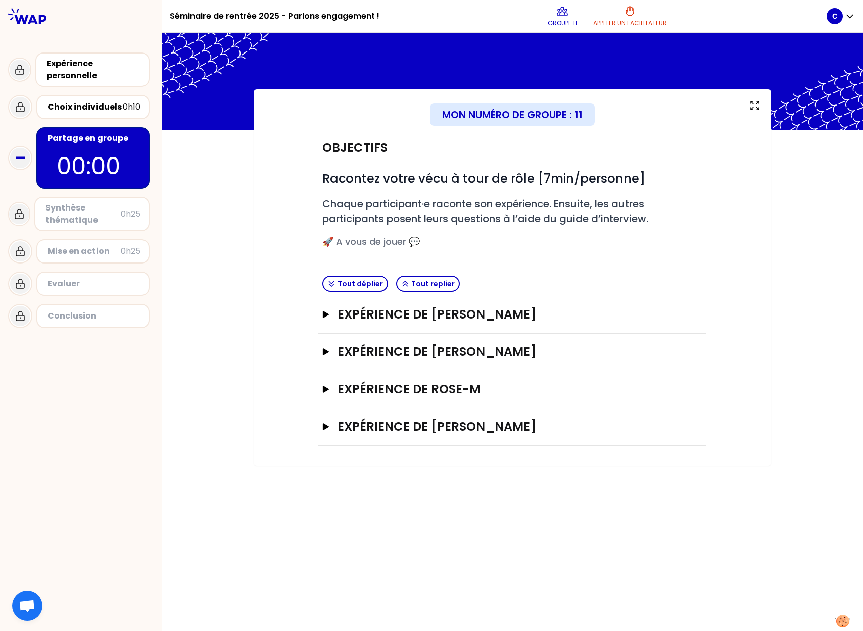
click at [71, 214] on div "Synthèse thématique" at bounding box center [82, 214] width 75 height 24
click at [24, 215] on icon at bounding box center [19, 214] width 12 height 12
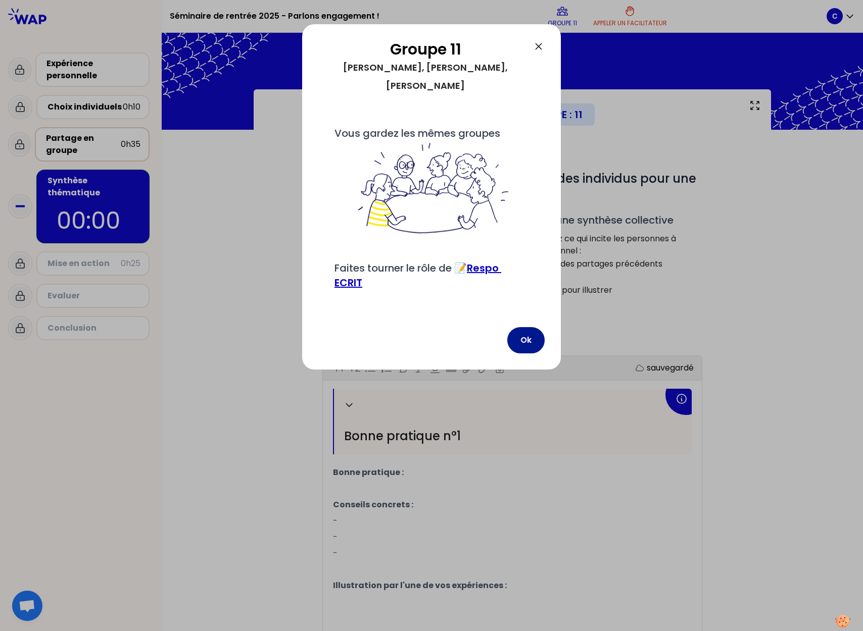
click at [527, 337] on button "Ok" at bounding box center [525, 340] width 37 height 26
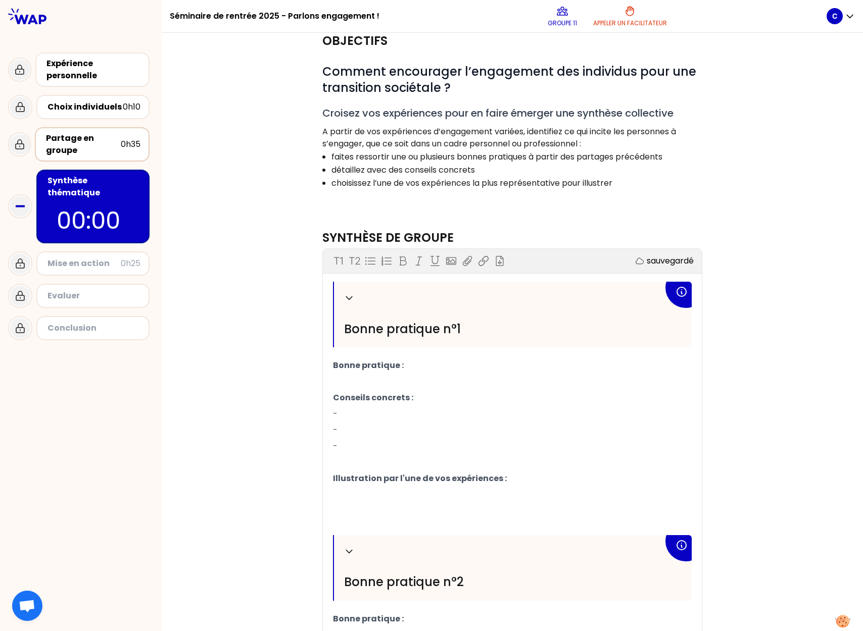
scroll to position [115, 0]
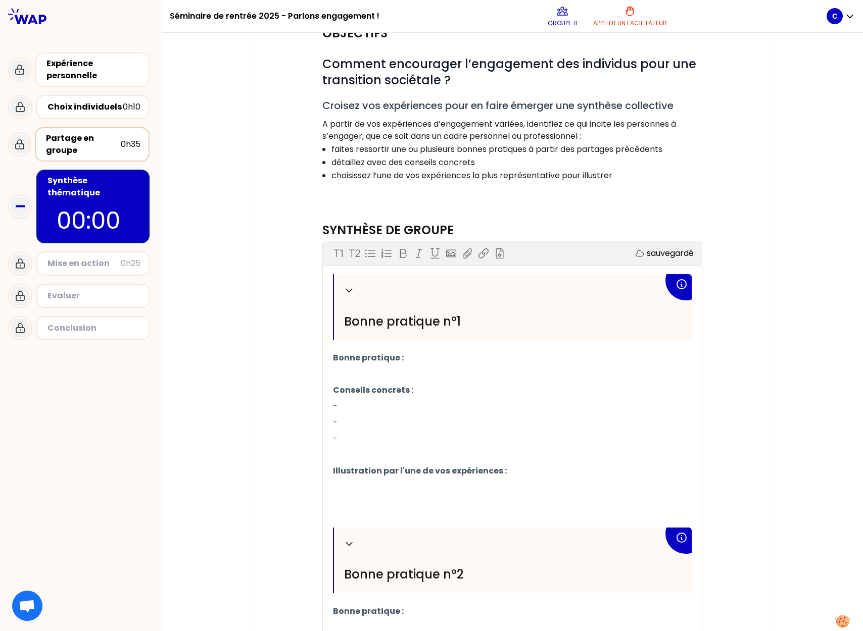
click at [407, 386] on span "Conseils concrets :" at bounding box center [373, 390] width 80 height 12
click at [427, 396] on p "Conseils concrets :" at bounding box center [512, 390] width 359 height 16
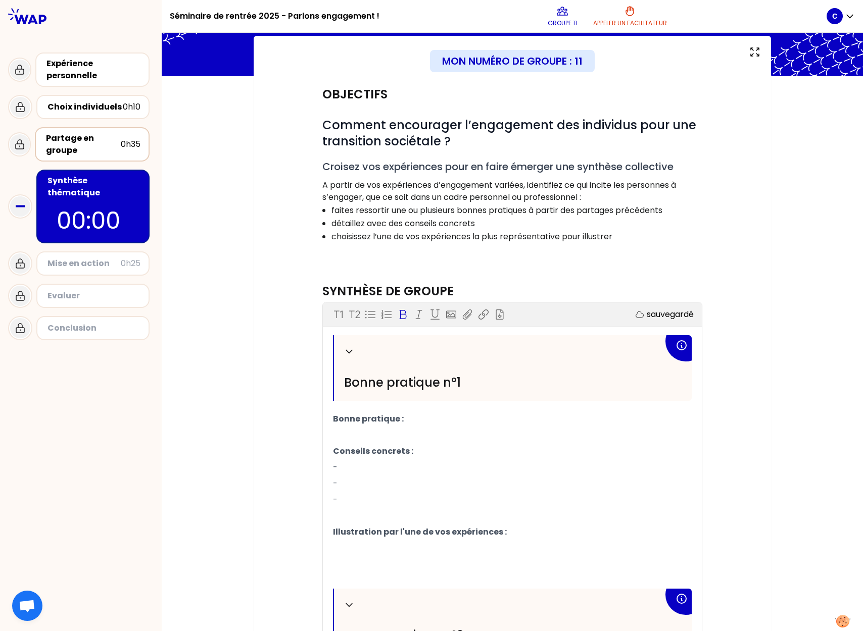
scroll to position [49, 0]
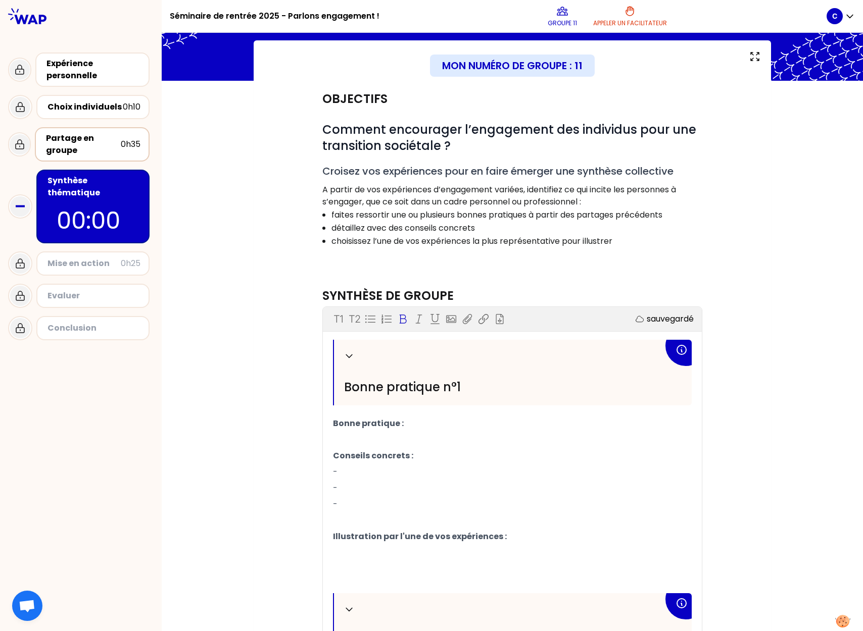
click at [304, 364] on div "Objectifs # Comment encourager l’engagement des individus pour une transition s…" at bounding box center [512, 489] width 477 height 817
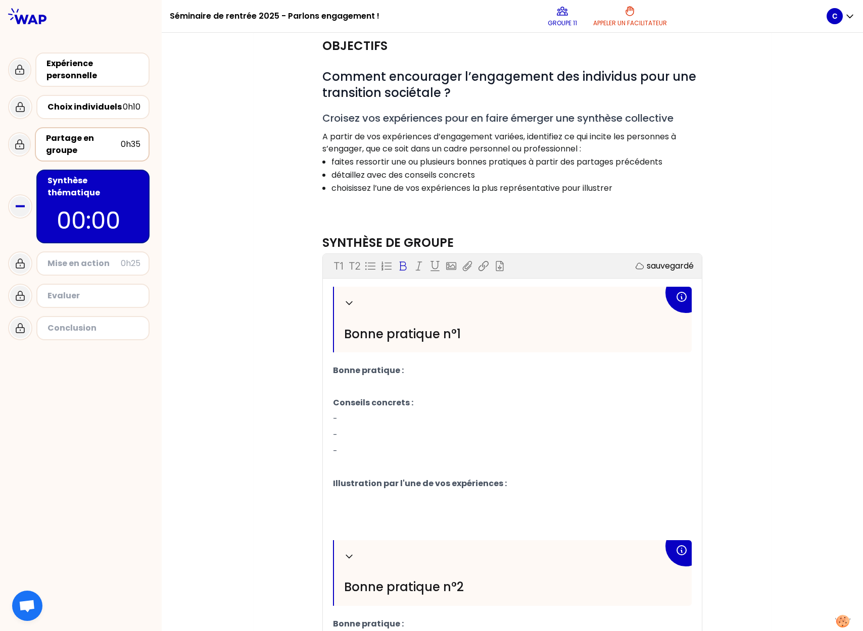
scroll to position [101, 0]
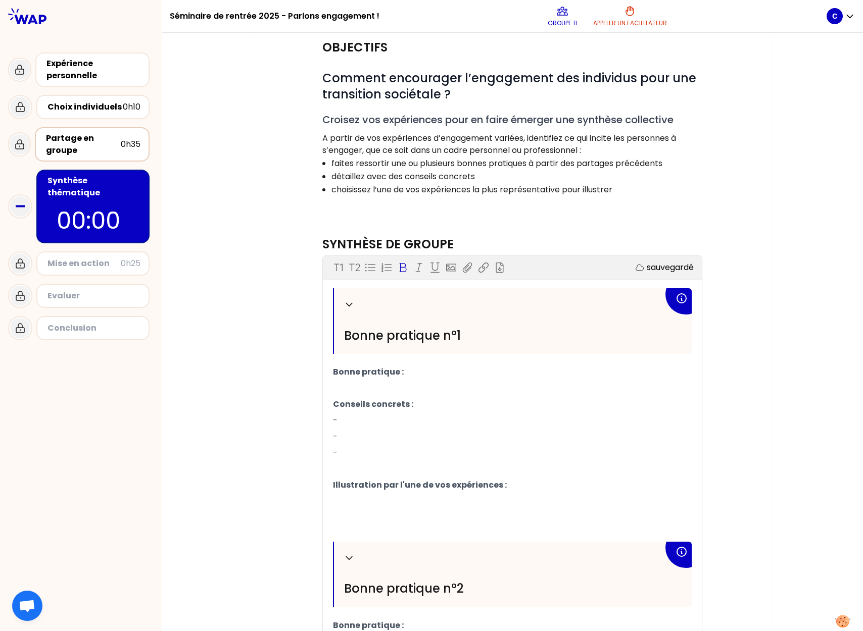
click at [289, 278] on div "Objectifs # Comment encourager l’engagement des individus pour une transition s…" at bounding box center [512, 437] width 477 height 817
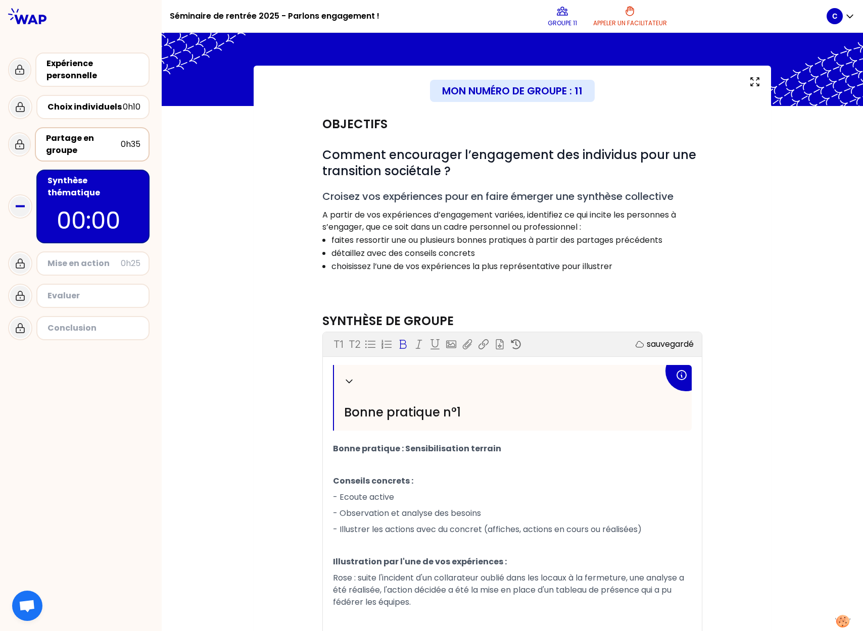
scroll to position [17, 0]
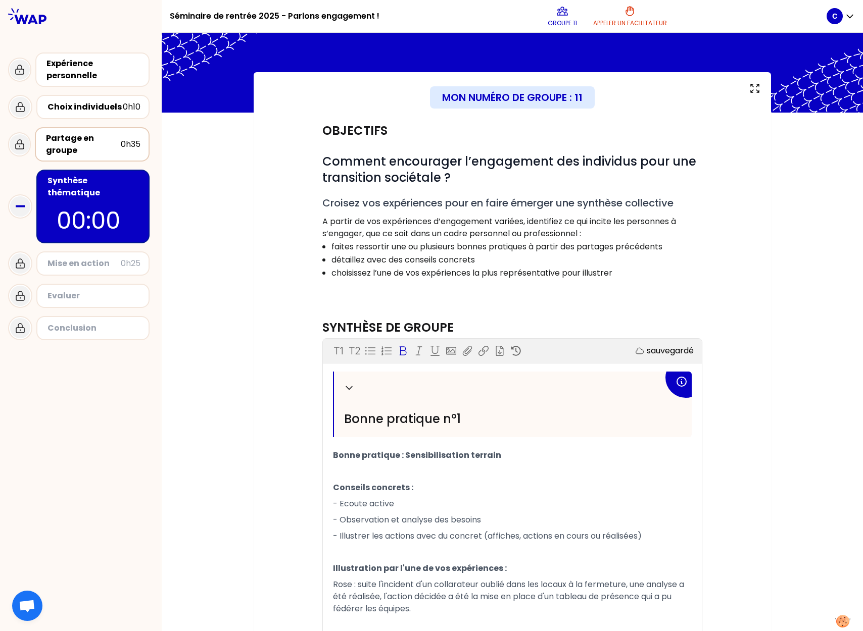
click at [557, 469] on p "﻿" at bounding box center [512, 472] width 359 height 16
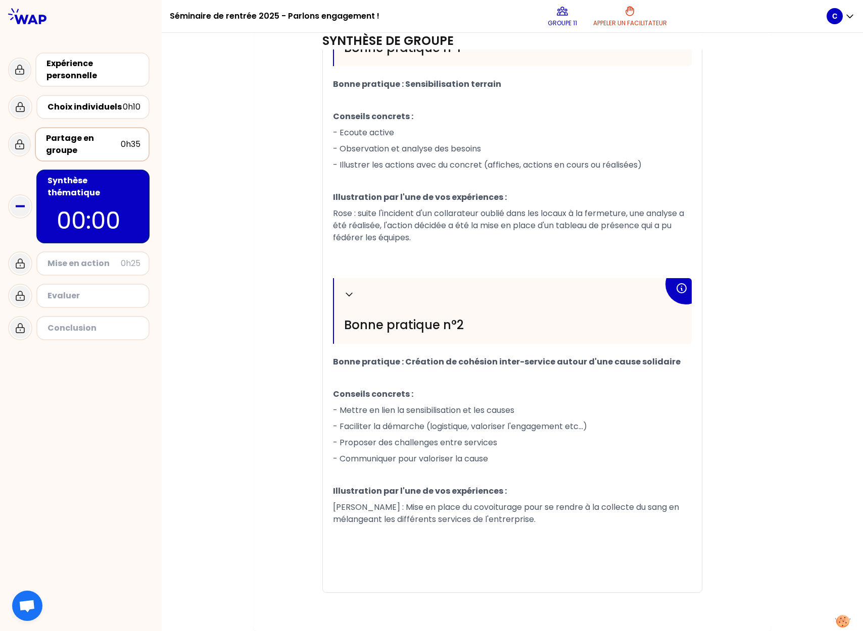
scroll to position [389, 0]
click at [527, 460] on p "- Communiquer pour valoriser la cause" at bounding box center [512, 459] width 359 height 16
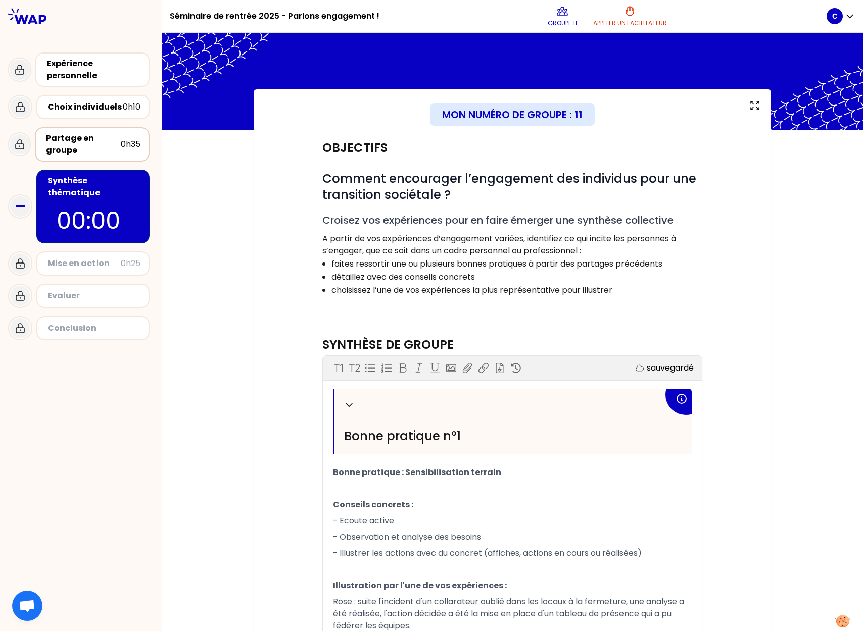
scroll to position [0, 0]
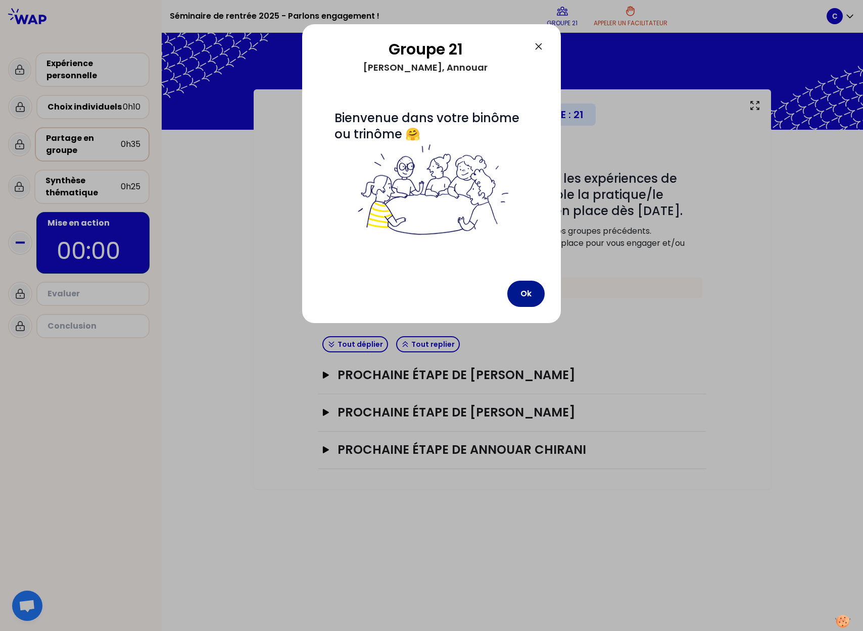
click at [529, 290] on button "Ok" at bounding box center [525, 294] width 37 height 26
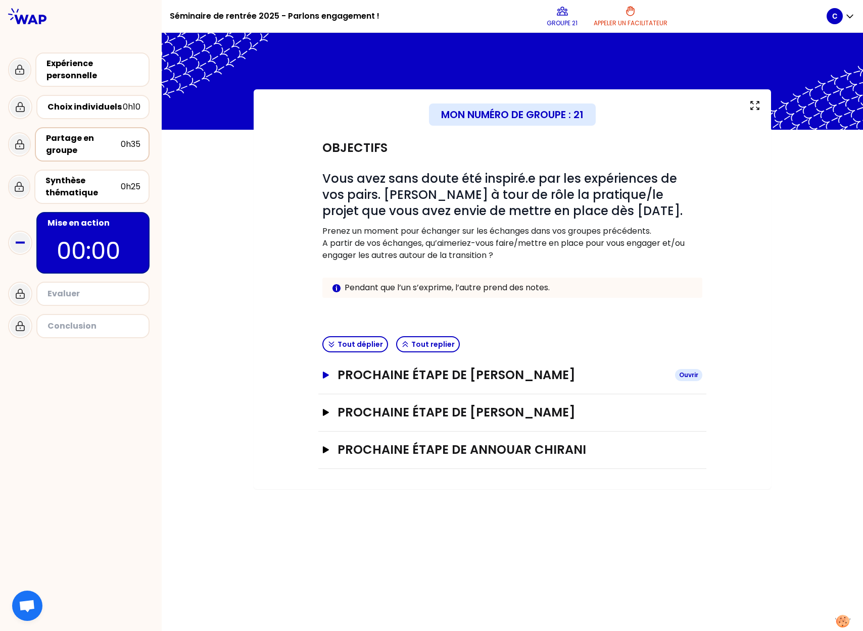
click at [530, 376] on h3 "Prochaine étape de [PERSON_NAME]" at bounding box center [501, 375] width 329 height 16
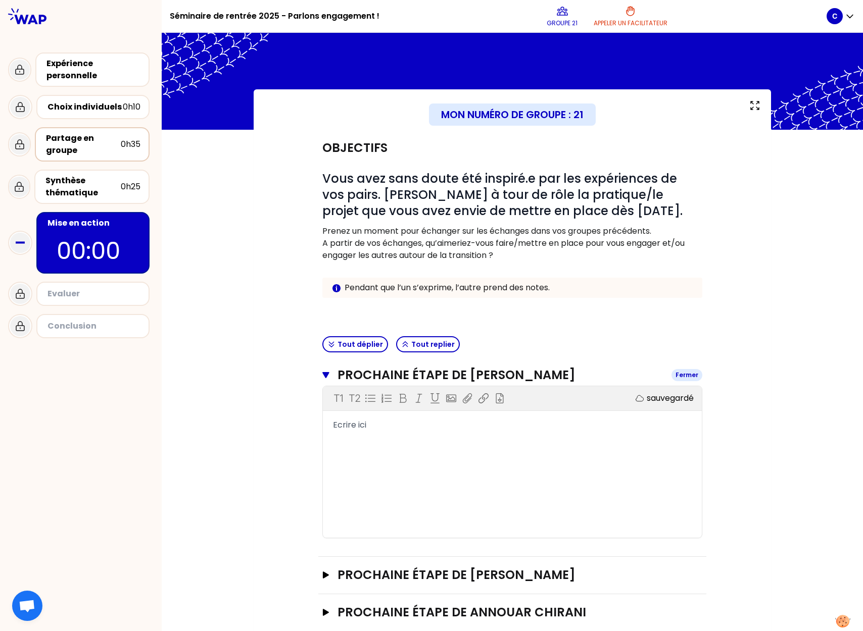
click at [681, 374] on div "Fermer" at bounding box center [686, 375] width 31 height 12
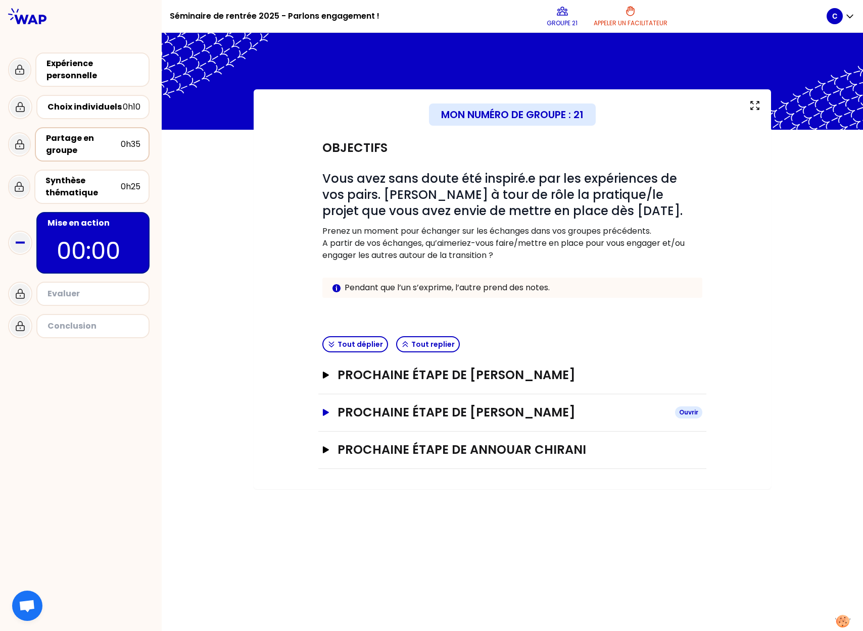
click at [692, 413] on div "Ouvrir" at bounding box center [688, 413] width 27 height 12
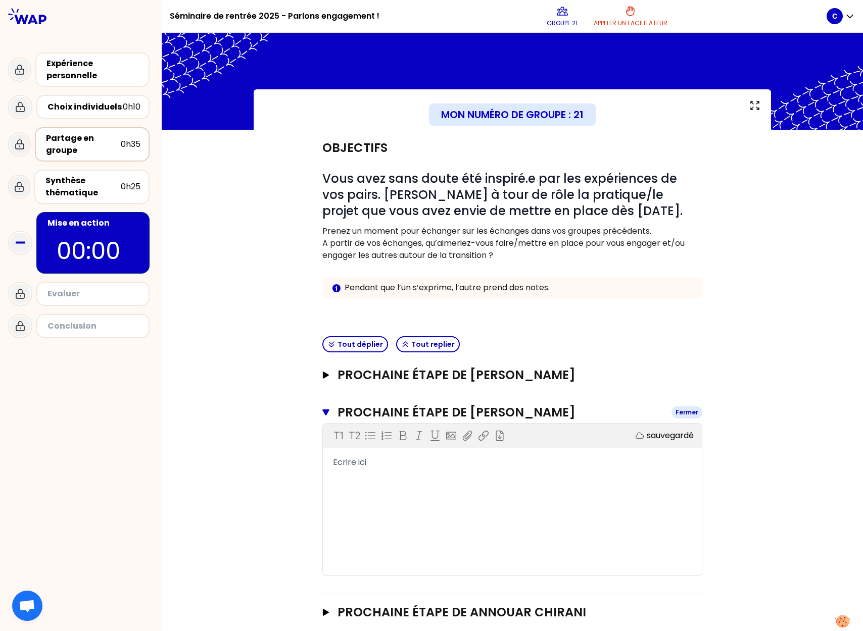
click at [684, 415] on div "Fermer" at bounding box center [686, 413] width 31 height 12
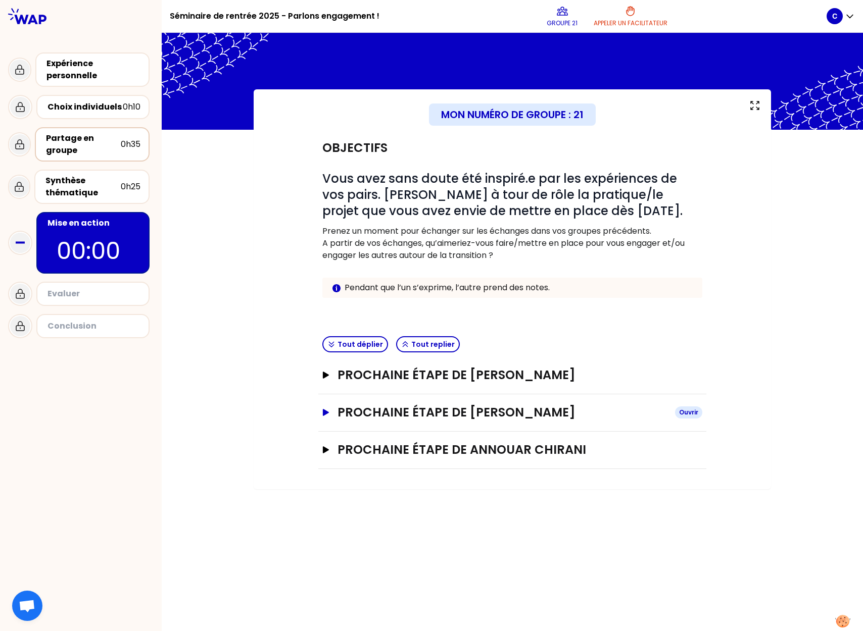
click at [691, 414] on div "Ouvrir" at bounding box center [688, 413] width 27 height 12
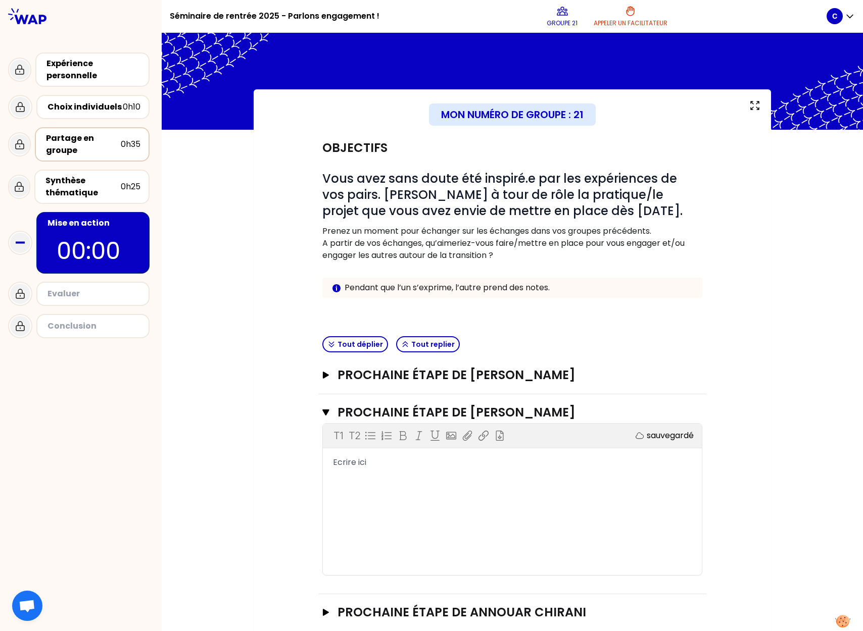
click at [624, 470] on div "T1 T2 Exporter sauvegardé Ecrire ici" at bounding box center [512, 500] width 379 height 152
click at [516, 469] on div "T1 T2 Exporter sauvegardé Ecrire ici" at bounding box center [512, 500] width 379 height 152
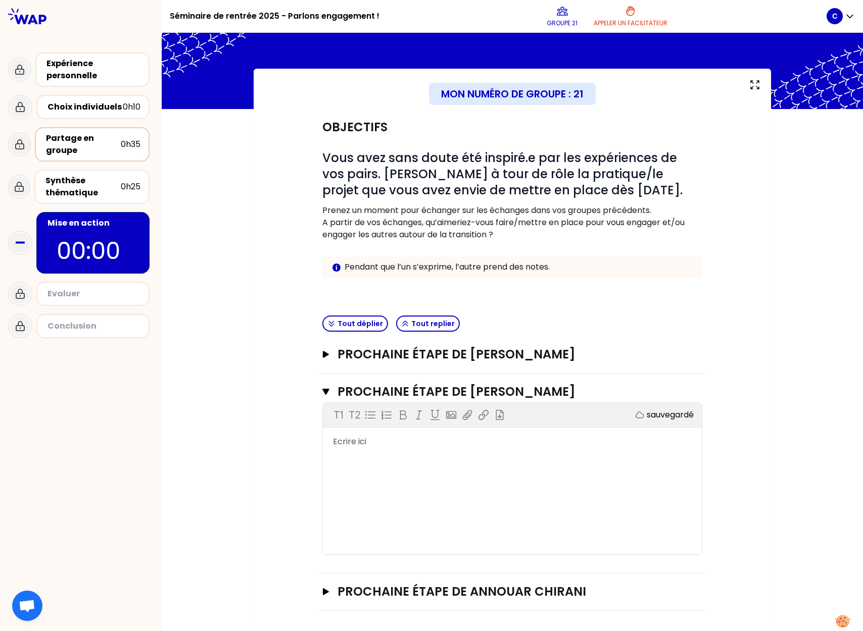
scroll to position [21, 0]
click at [434, 451] on div "T1 T2 Exporter sauvegardé Ecrire ici" at bounding box center [512, 479] width 379 height 152
click at [366, 449] on div "T1 T2 Exporter sauvegardé Ecrire ici" at bounding box center [512, 479] width 379 height 152
click at [349, 442] on span "Ecrire ici" at bounding box center [349, 442] width 33 height 12
click at [685, 353] on div "Ouvrir" at bounding box center [688, 355] width 27 height 12
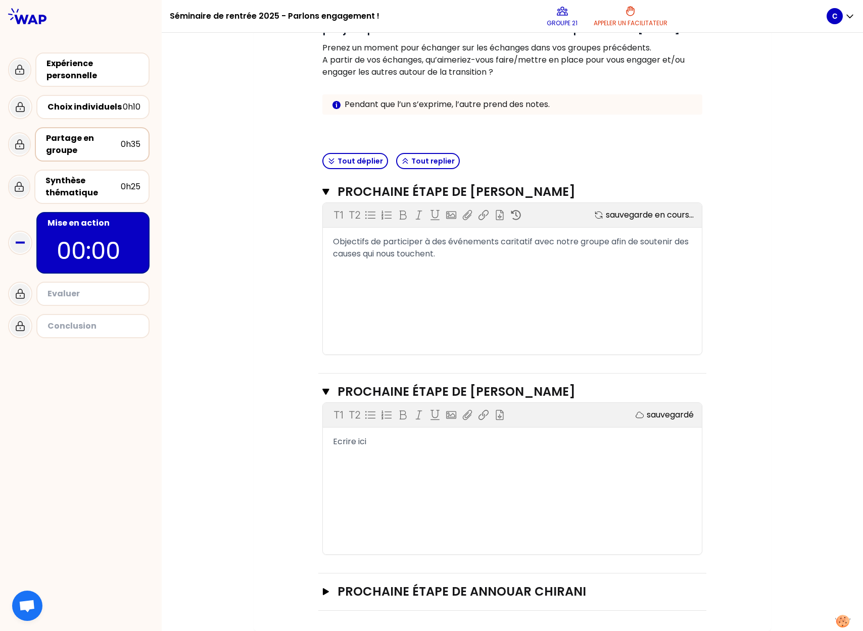
scroll to position [183, 0]
click at [594, 440] on div "Ecrire ici" at bounding box center [512, 442] width 359 height 12
drag, startPoint x: 372, startPoint y: 445, endPoint x: 325, endPoint y: 446, distance: 47.5
click at [324, 446] on div "Ecrire ici" at bounding box center [512, 442] width 379 height 12
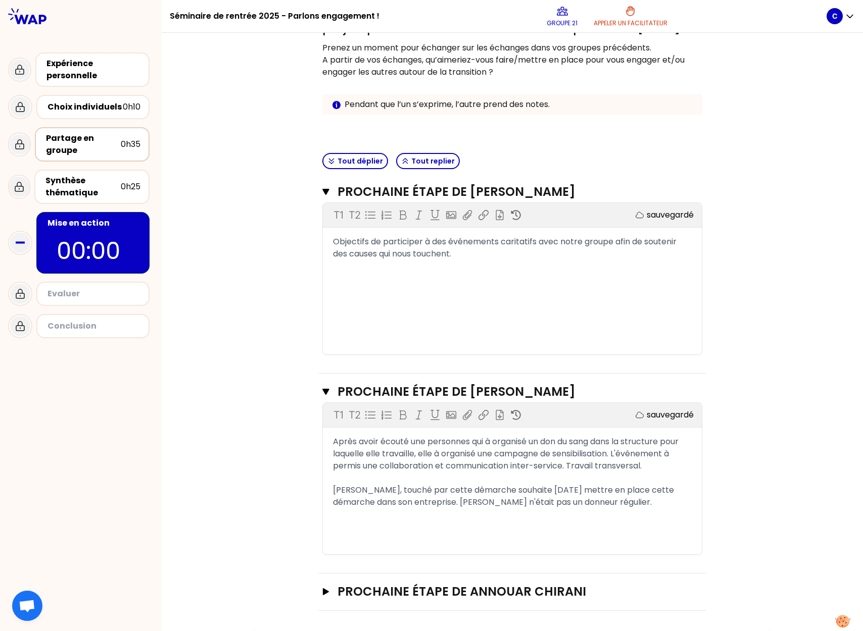
scroll to position [0, 0]
click at [327, 591] on icon "button" at bounding box center [326, 591] width 6 height 7
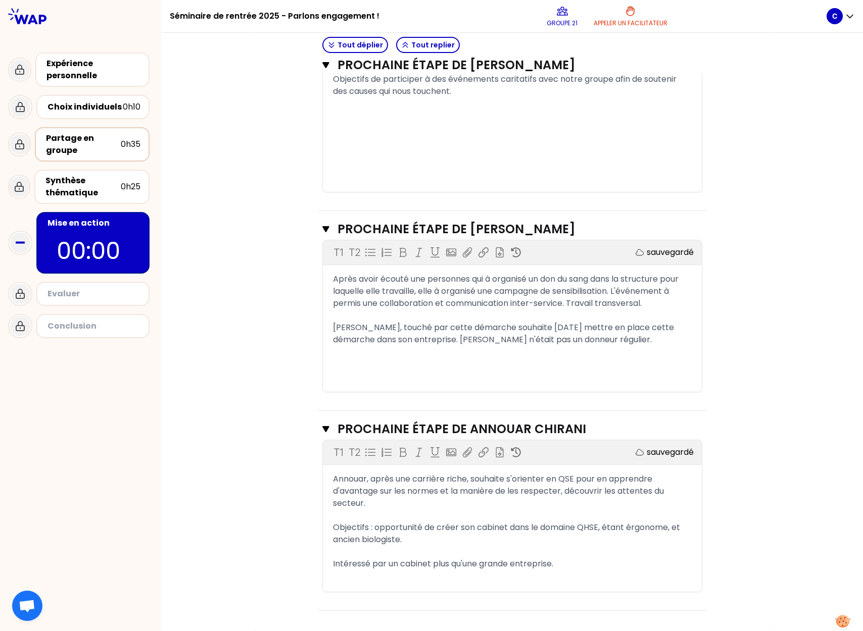
scroll to position [346, 0]
click at [268, 411] on div "Mon numéro de groupe : 21 Objectifs # Vous avez sans doute été inspiré.e par le…" at bounding box center [512, 187] width 517 height 888
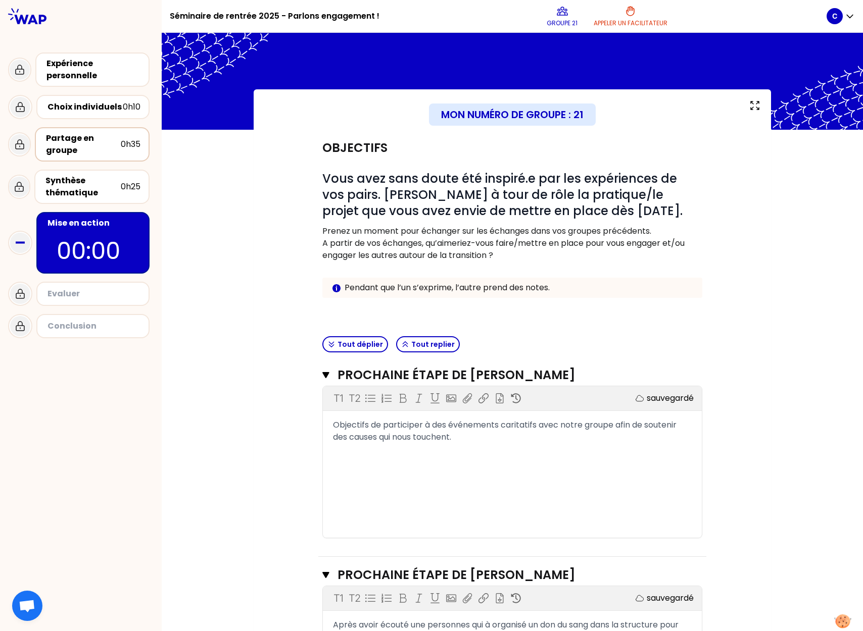
scroll to position [0, 0]
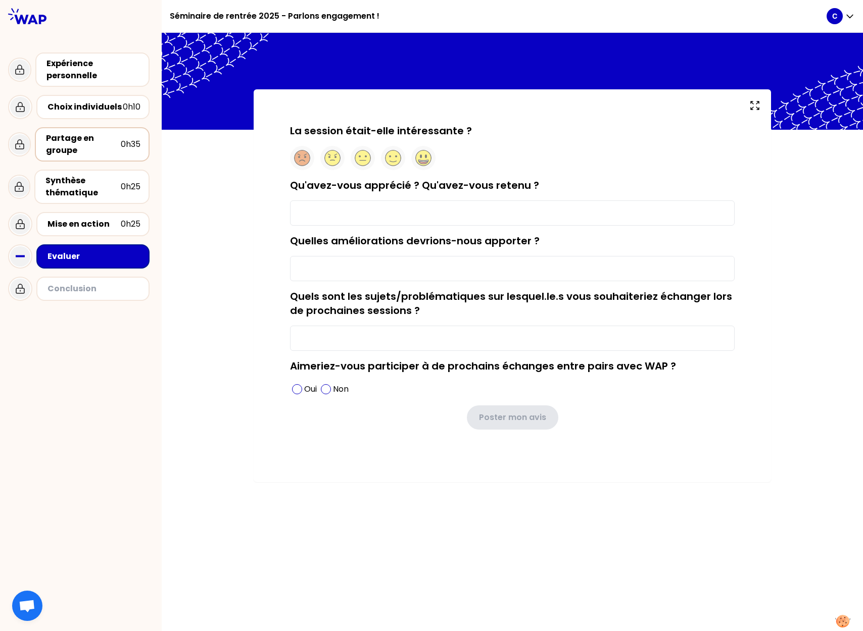
click at [475, 209] on input "Qu'avez-vous apprécié ? Qu'avez-vous retenu ?" at bounding box center [512, 213] width 445 height 25
click at [358, 213] on input "J'ai apprecié" at bounding box center [512, 213] width 445 height 25
click at [425, 160] on circle at bounding box center [424, 159] width 16 height 16
click at [441, 219] on input "J'ai apprecié tous les échanges" at bounding box center [512, 213] width 445 height 25
click at [502, 213] on input "J'ai apprecié tous les échanges et trouvé très intéressant" at bounding box center [512, 213] width 445 height 25
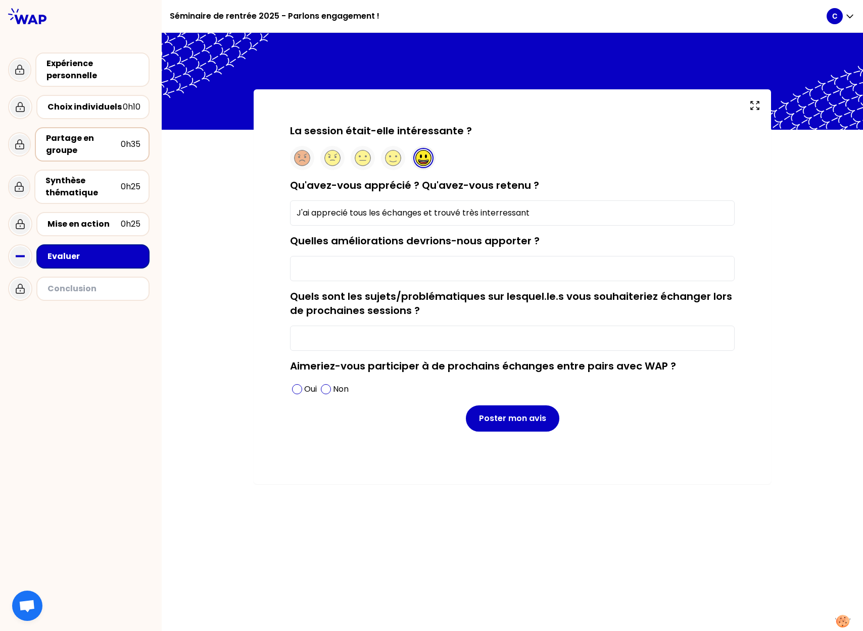
click at [540, 214] on input "J'ai apprecié tous les échanges et trouvé très interressant" at bounding box center [512, 213] width 445 height 25
drag, startPoint x: 427, startPoint y: 211, endPoint x: 549, endPoint y: 209, distance: 121.8
click at [550, 210] on input "J'ai apprecié tous les échanges et trouvé très interressant tou" at bounding box center [512, 213] width 445 height 25
type input "J'ai apprecié tous les échanges et les différents profils ."
click at [394, 261] on input "Quelles améliorations devrions-nous apporter ?" at bounding box center [512, 268] width 445 height 25
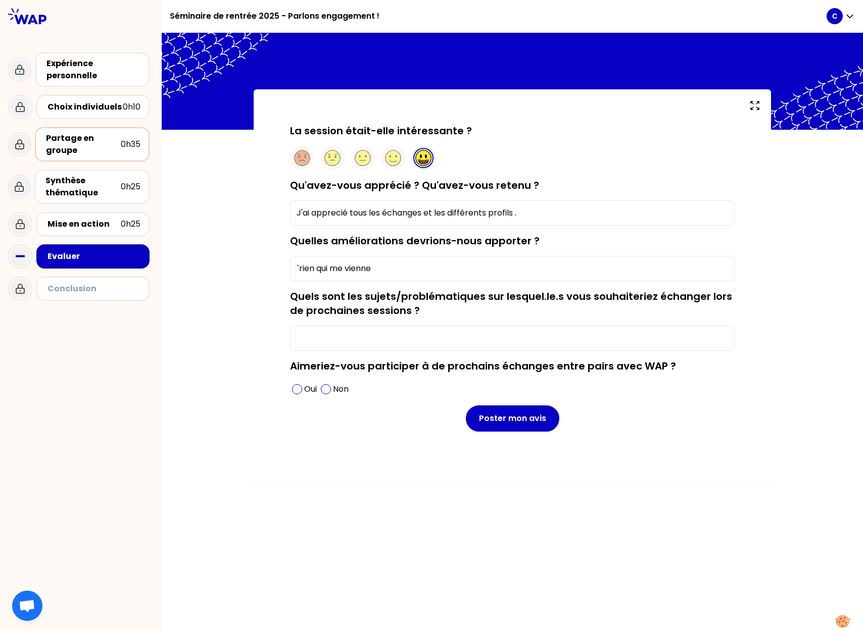
click at [298, 268] on input "`rien qui me vienne" at bounding box center [512, 268] width 445 height 25
click at [386, 275] on input "rien qui me vienne" at bounding box center [512, 268] width 445 height 25
type input "rien qui me vienne pour l'instant"
click at [394, 342] on input "Quels sont les sujets/problématiques sur lesquel.le.s vous souhaiteriez échange…" at bounding box center [512, 338] width 445 height 25
click at [352, 346] on input "Quels sont les sujets/problématiques sur lesquel.le.s vous souhaiteriez échange…" at bounding box center [512, 338] width 445 height 25
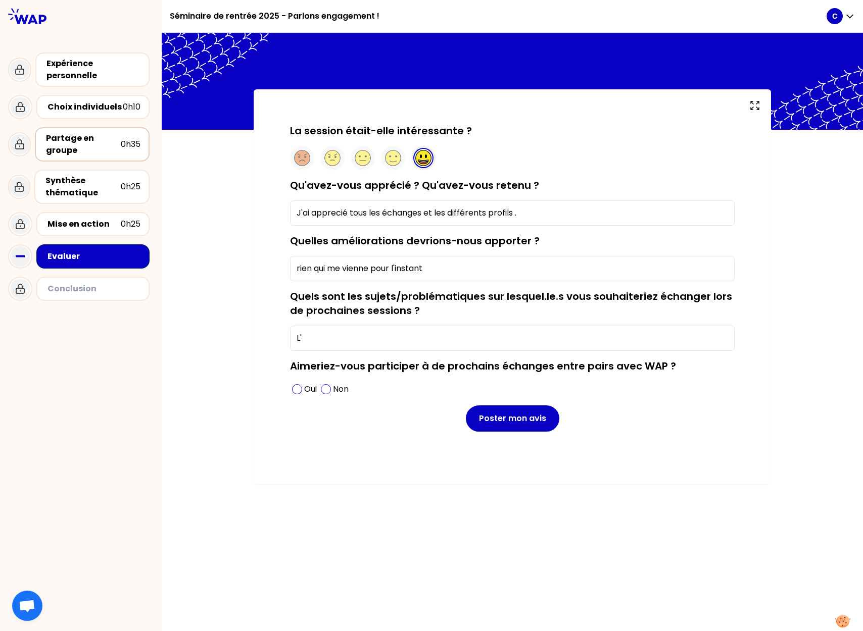
type input "L"
click at [303, 392] on div "Oui" at bounding box center [304, 389] width 29 height 16
click at [529, 332] on input "Quels sont les sujets/problématiques sur lesquel.le.s vous souhaiteriez échange…" at bounding box center [512, 338] width 445 height 25
type input "L"
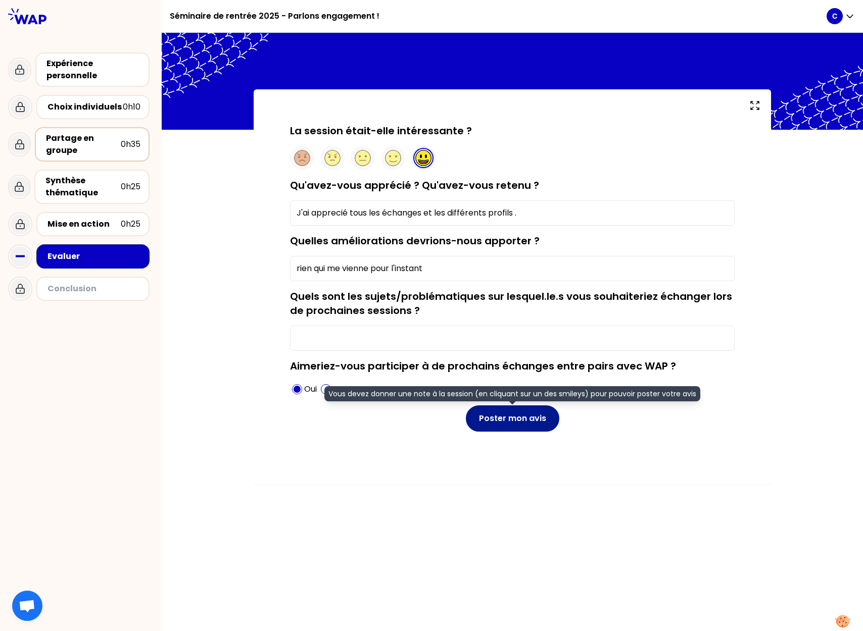
click at [499, 414] on button "Poster mon avis" at bounding box center [512, 419] width 93 height 26
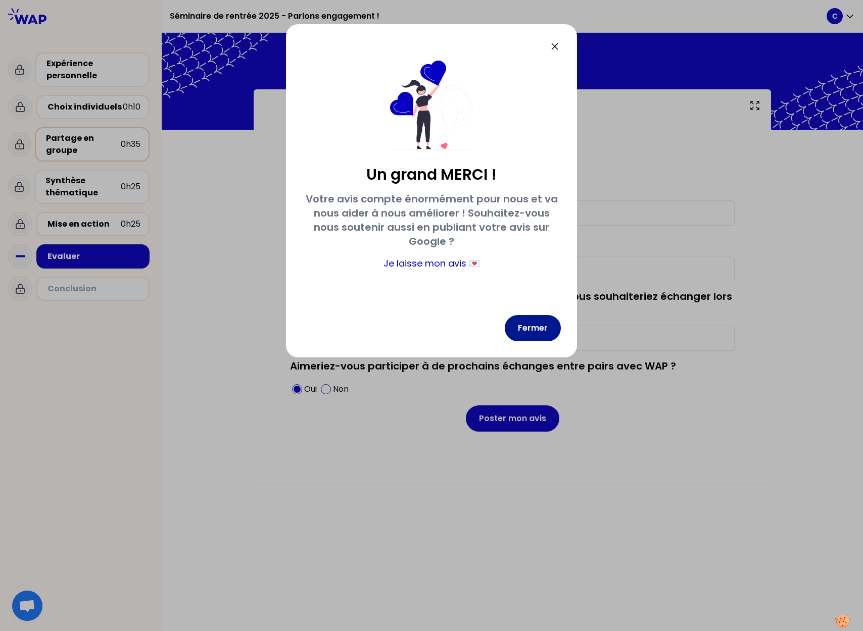
click at [522, 323] on button "Fermer" at bounding box center [533, 328] width 56 height 26
